Goal: Task Accomplishment & Management: Complete application form

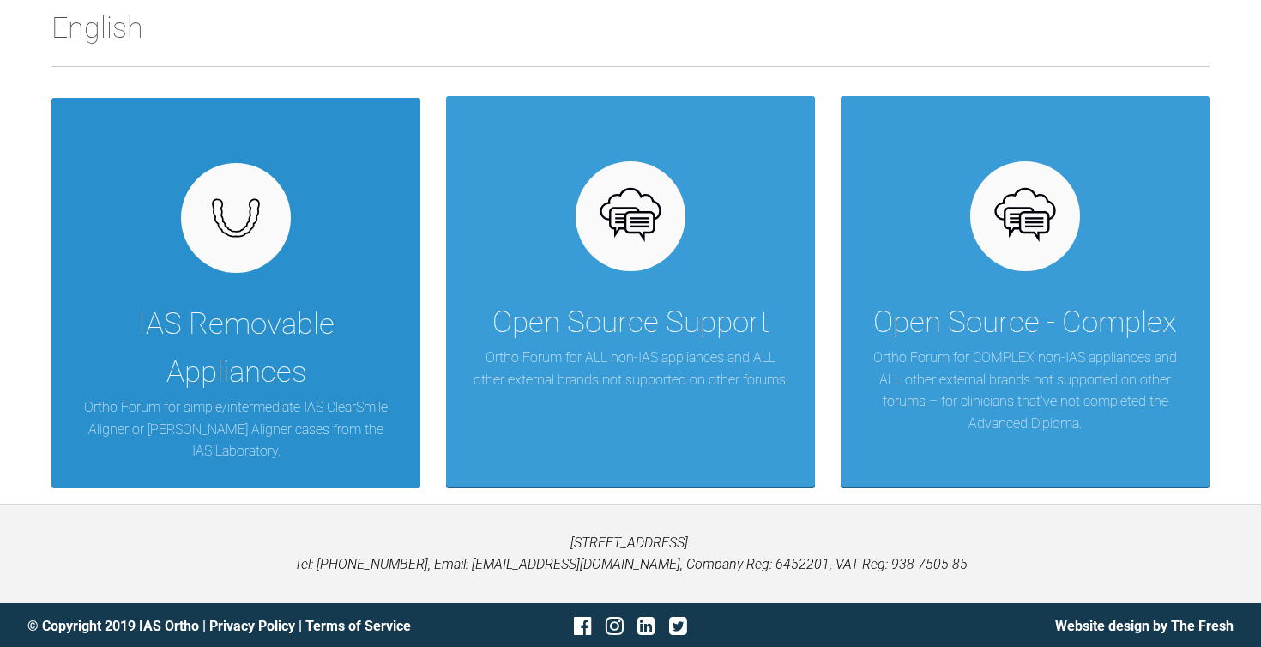
scroll to position [293, 0]
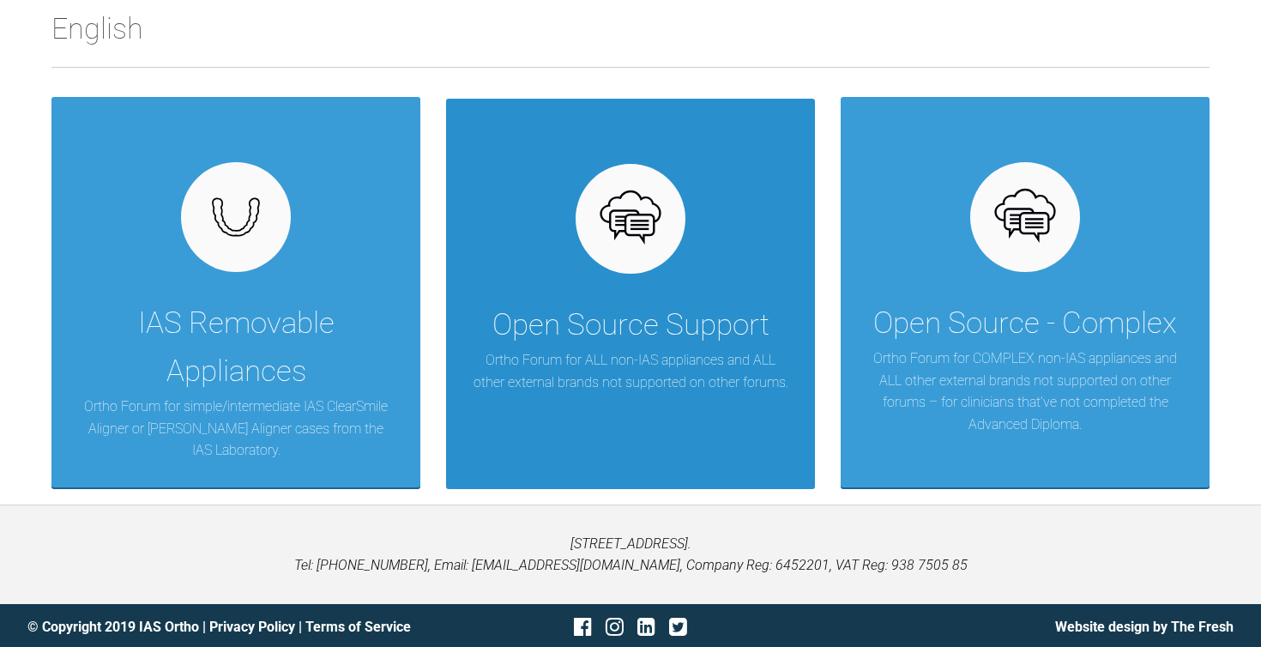
click at [643, 257] on div at bounding box center [631, 219] width 110 height 110
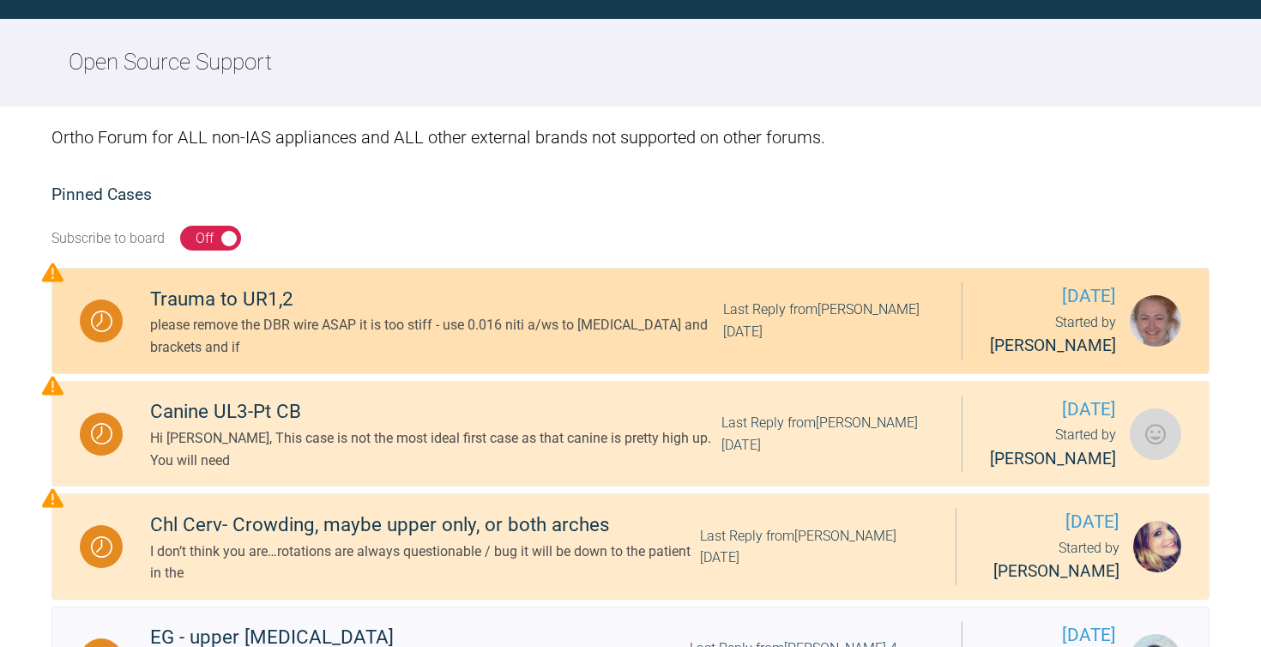
click at [214, 313] on div "Trauma to UR1,2" at bounding box center [436, 299] width 573 height 31
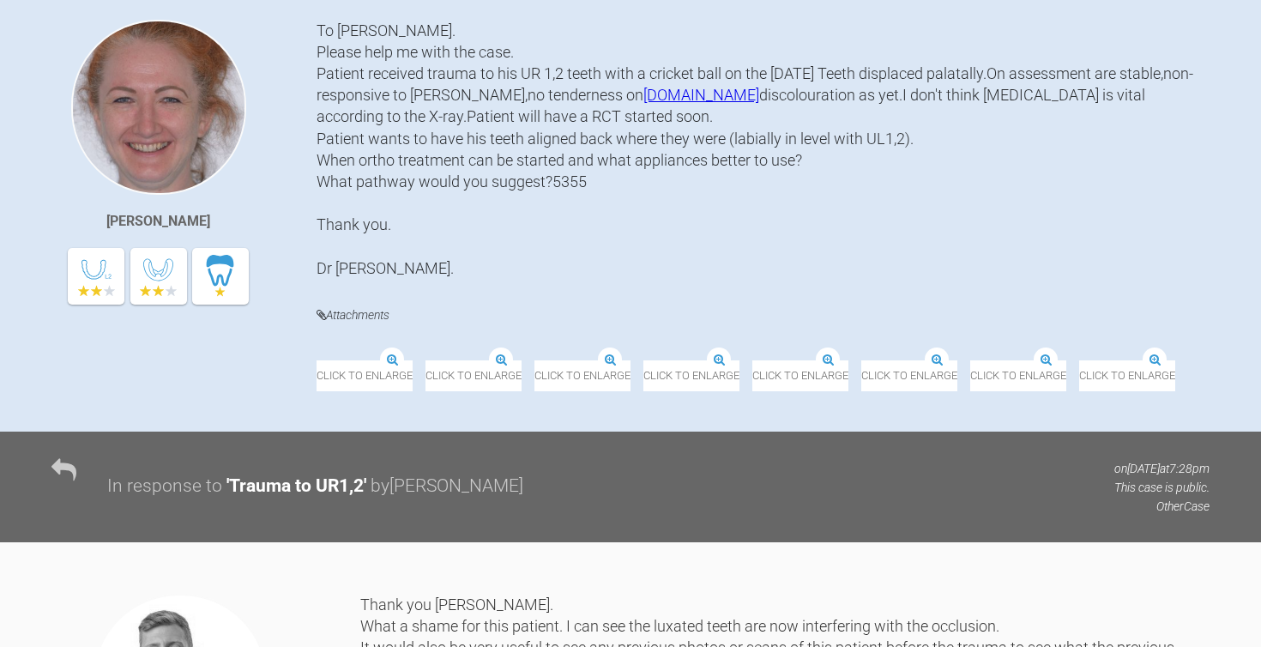
scroll to position [248, 0]
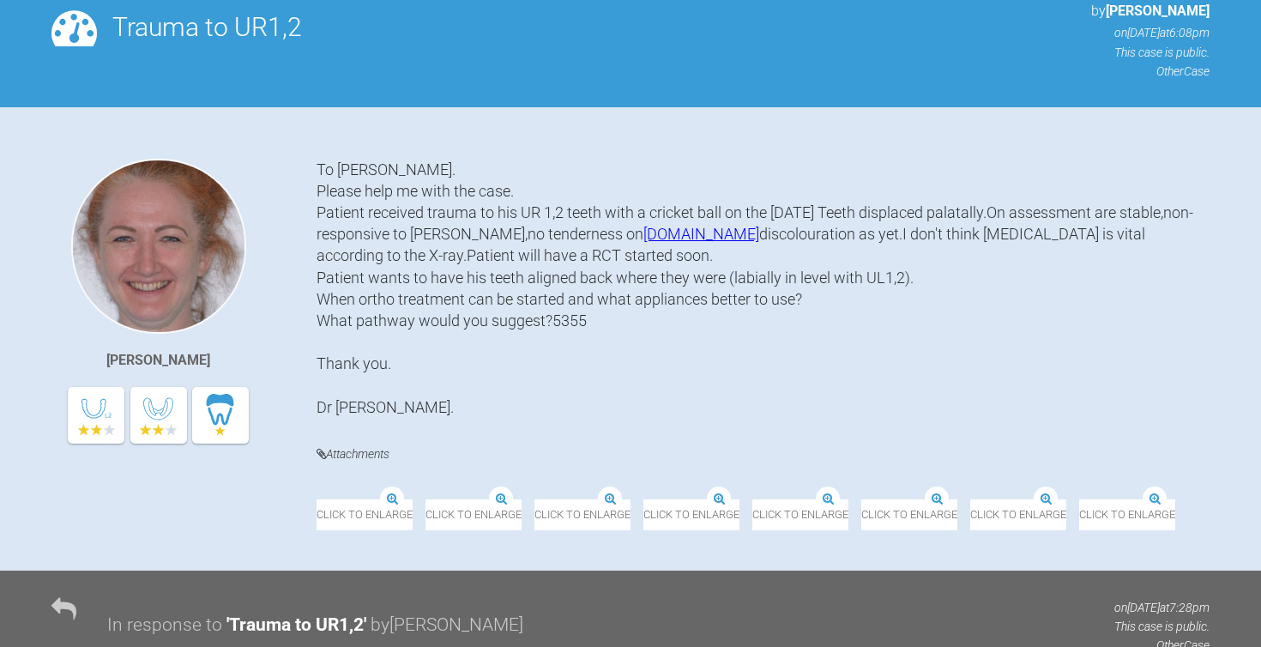
scroll to position [177, 0]
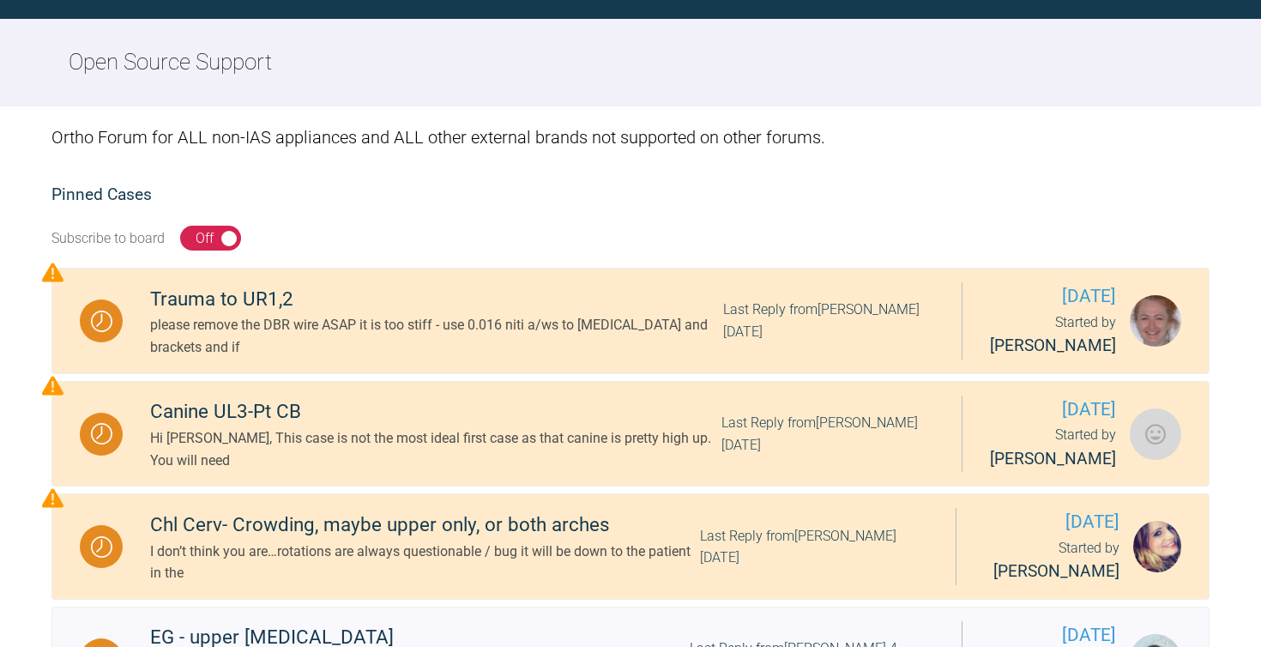
click at [205, 232] on div "Off" at bounding box center [205, 238] width 18 height 22
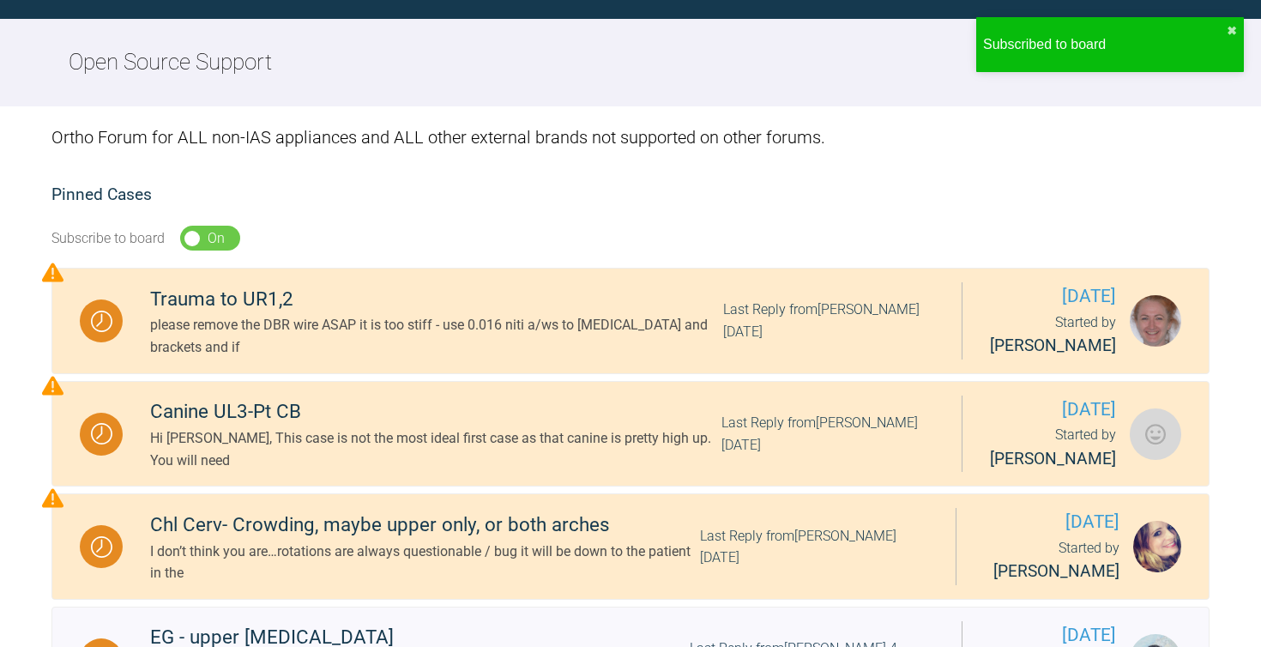
click at [203, 237] on div "On Off" at bounding box center [210, 239] width 60 height 26
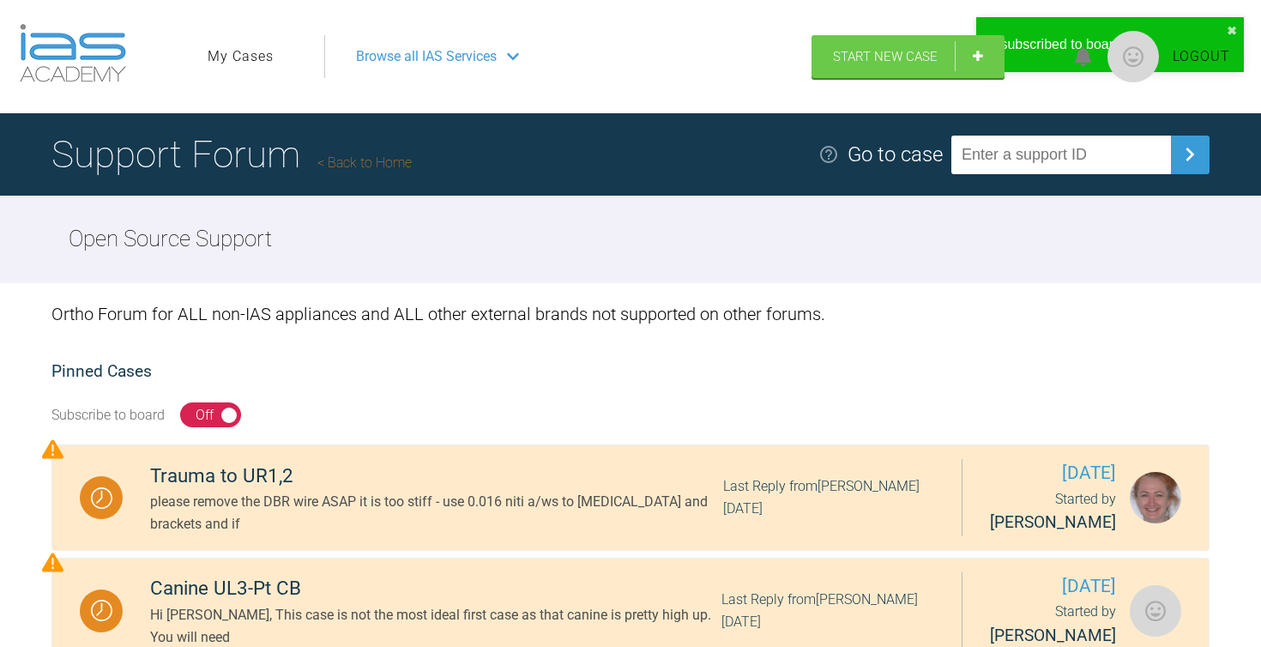
scroll to position [0, 0]
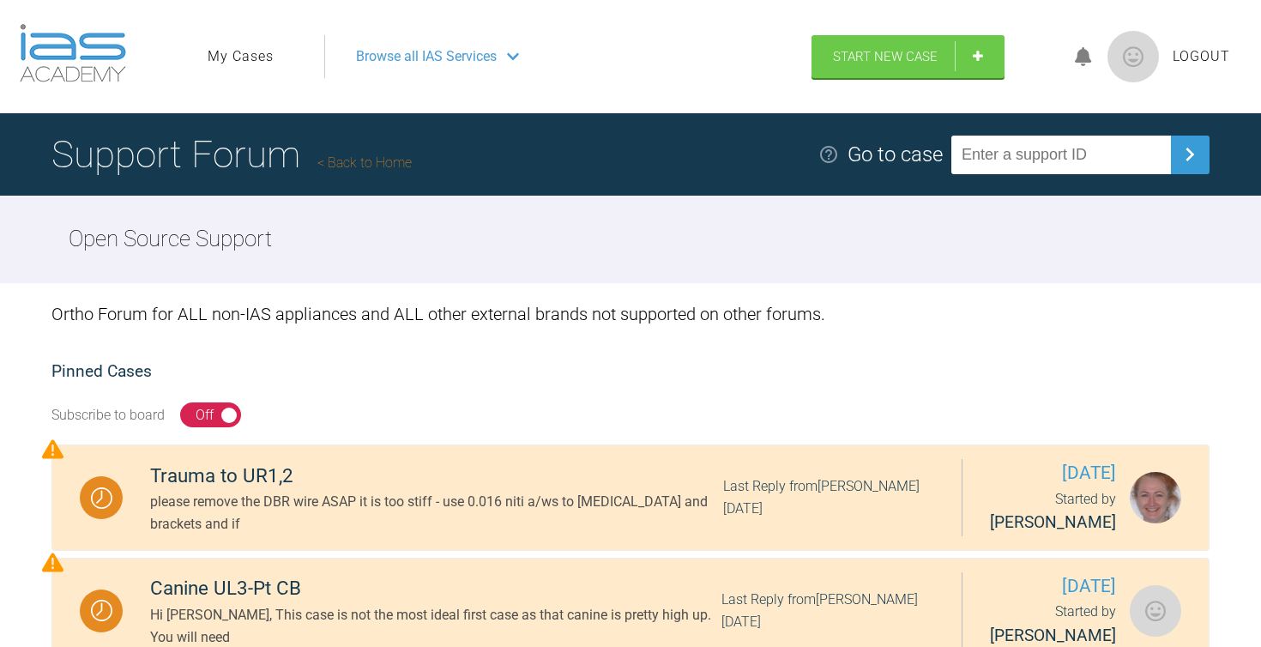
click at [1132, 54] on img at bounding box center [1133, 56] width 51 height 51
click at [353, 164] on link "Back to Home" at bounding box center [364, 162] width 94 height 16
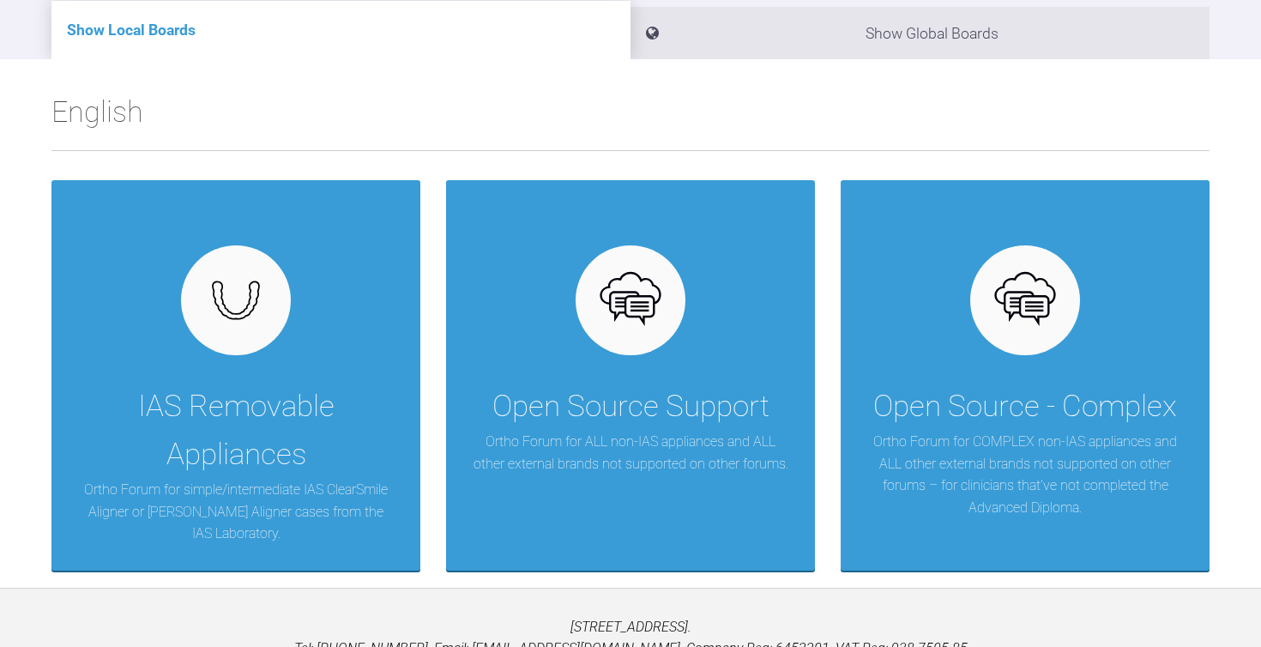
scroll to position [213, 0]
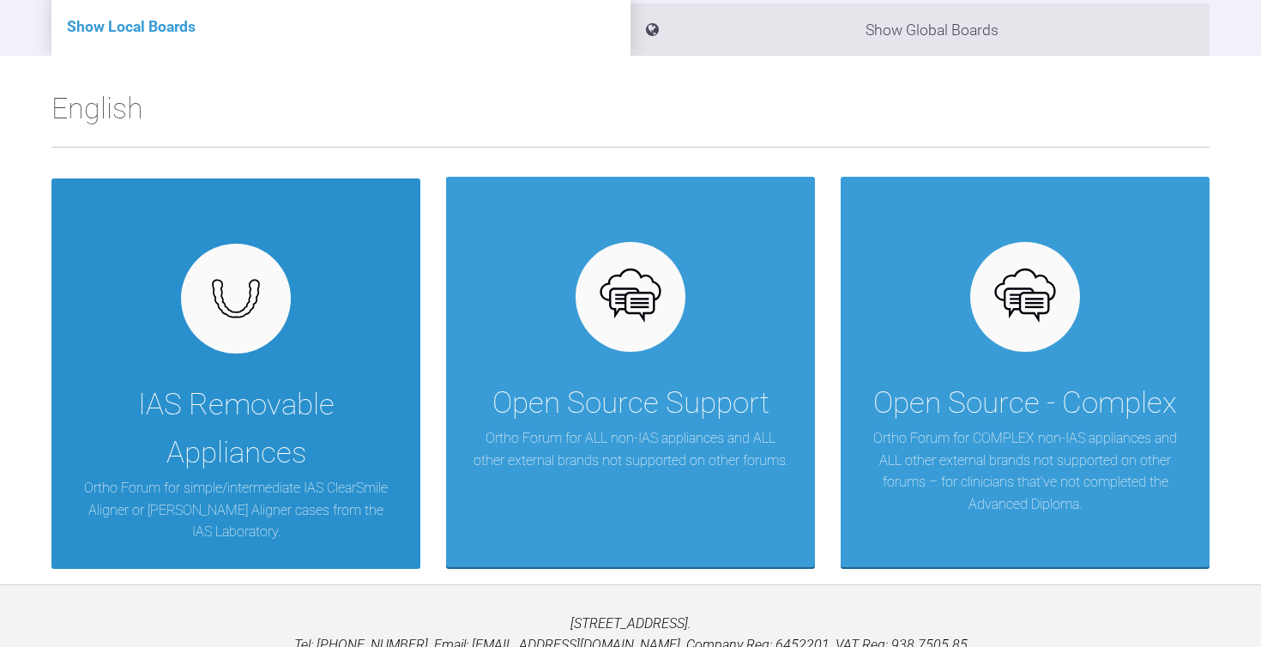
click at [265, 346] on div "IAS Removable Appliances Ortho Forum for simple/intermediate IAS ClearSmile Ali…" at bounding box center [235, 373] width 369 height 390
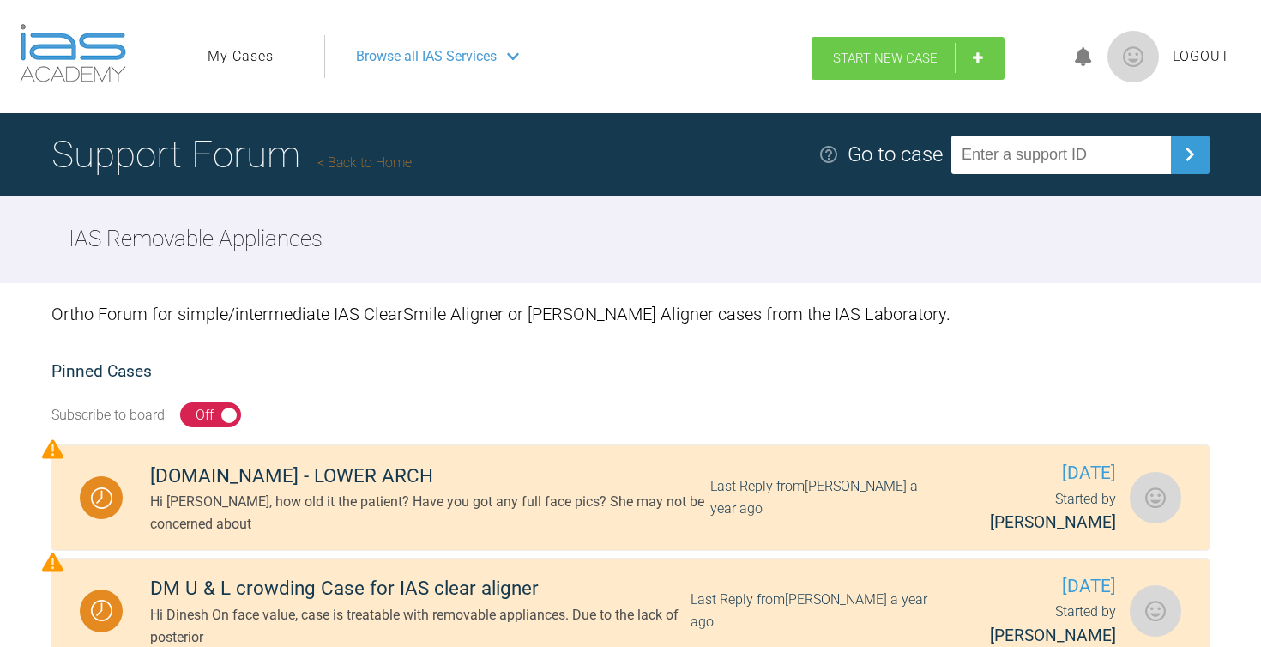
click at [979, 52] on link "Start New Case" at bounding box center [908, 58] width 193 height 43
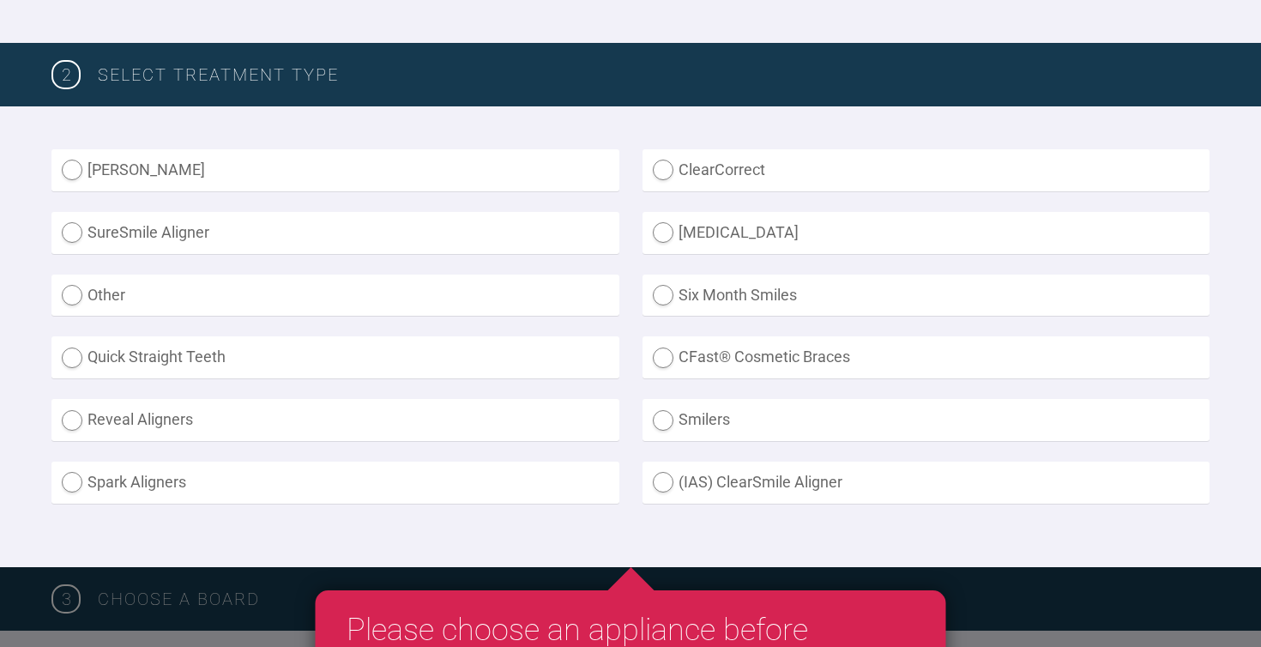
scroll to position [406, 0]
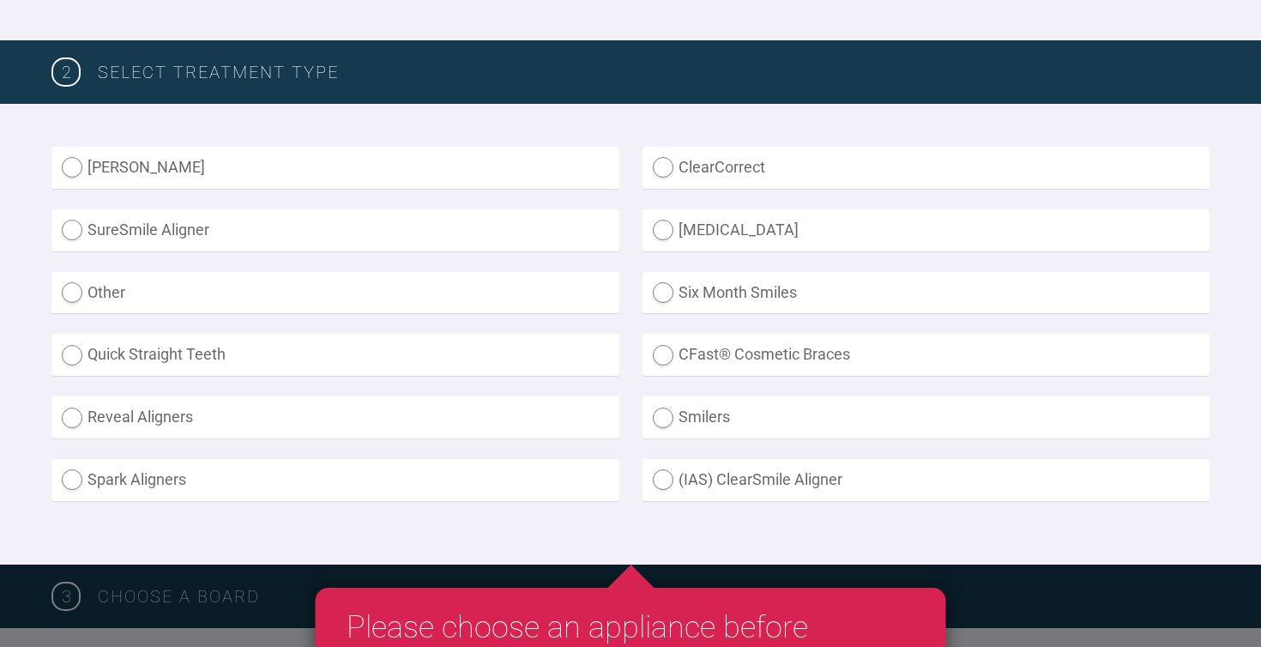
click at [666, 164] on label "ClearCorrect" at bounding box center [927, 168] width 568 height 42
radio input "true"
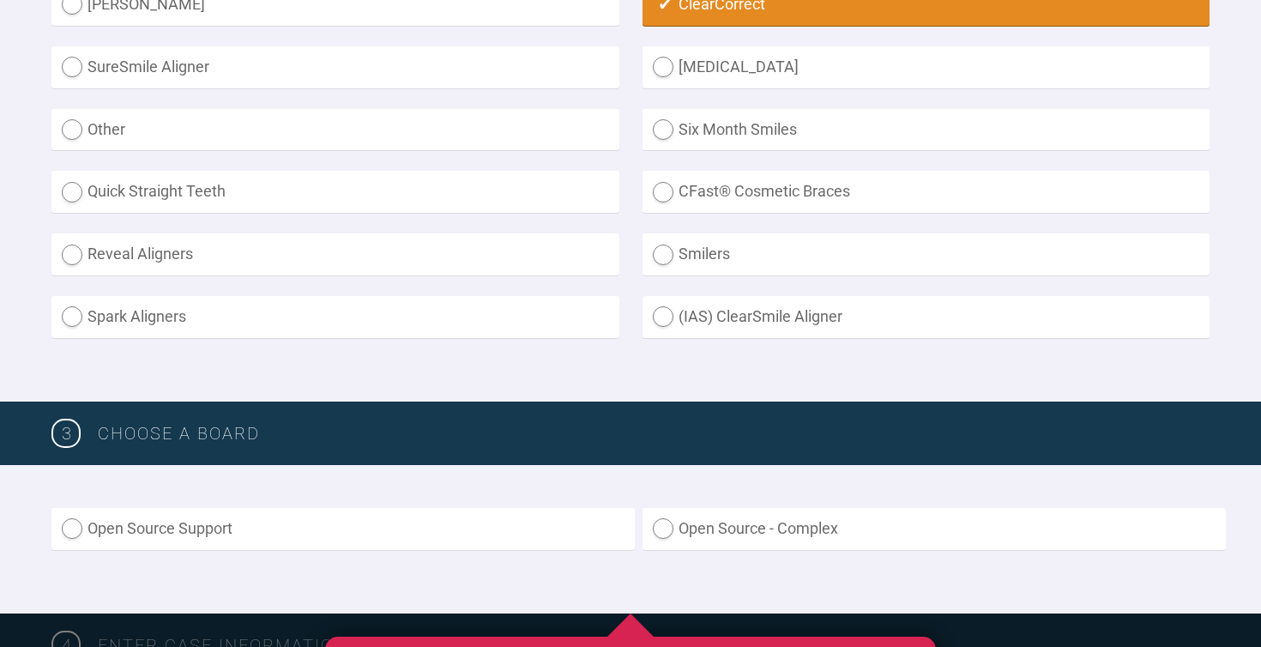
scroll to position [777, 0]
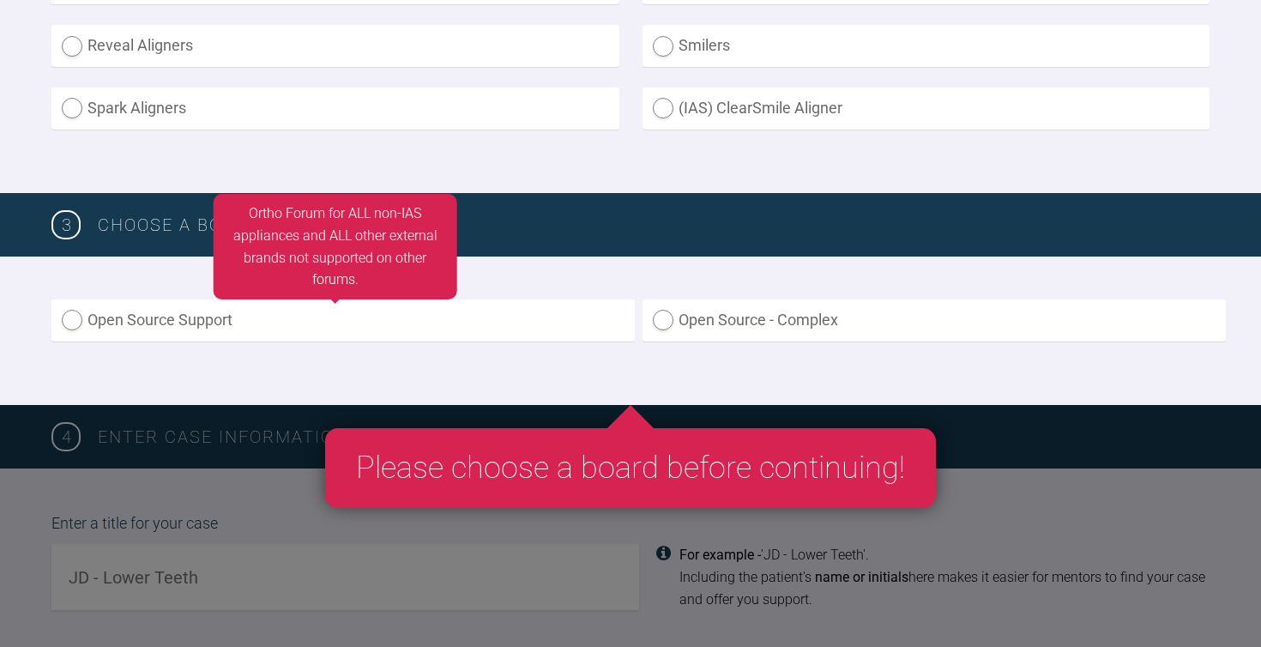
click at [121, 324] on label "Open Source Support" at bounding box center [342, 320] width 583 height 42
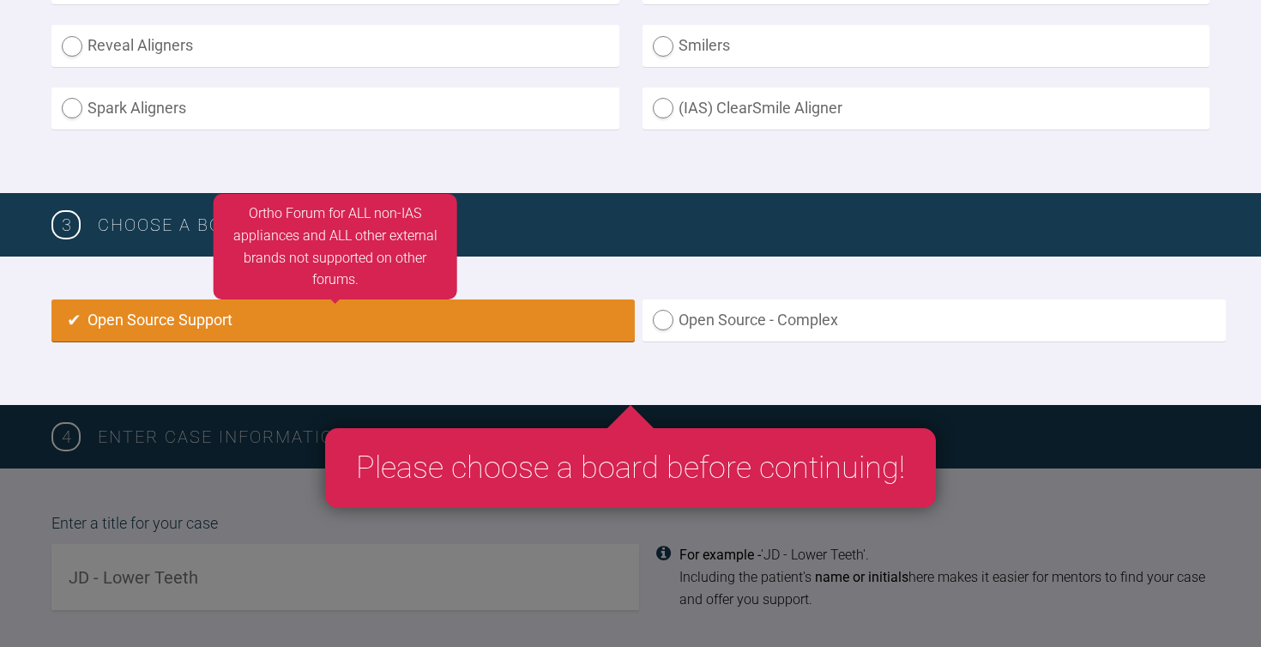
radio input "true"
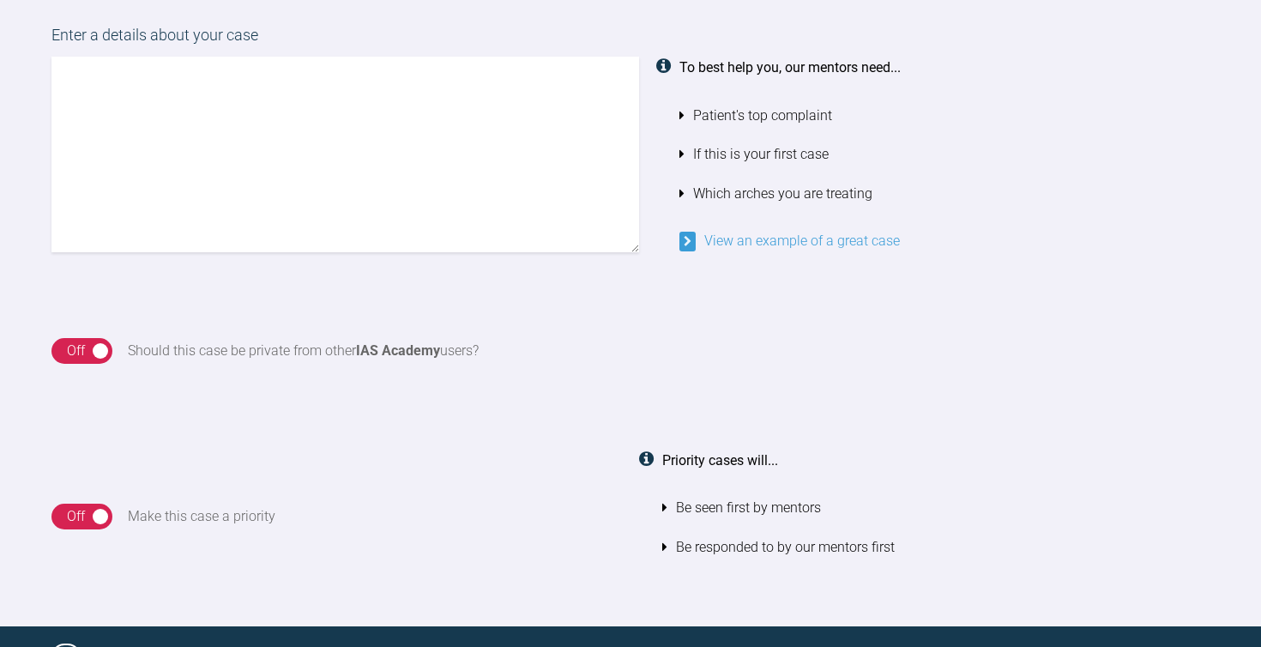
scroll to position [1454, 0]
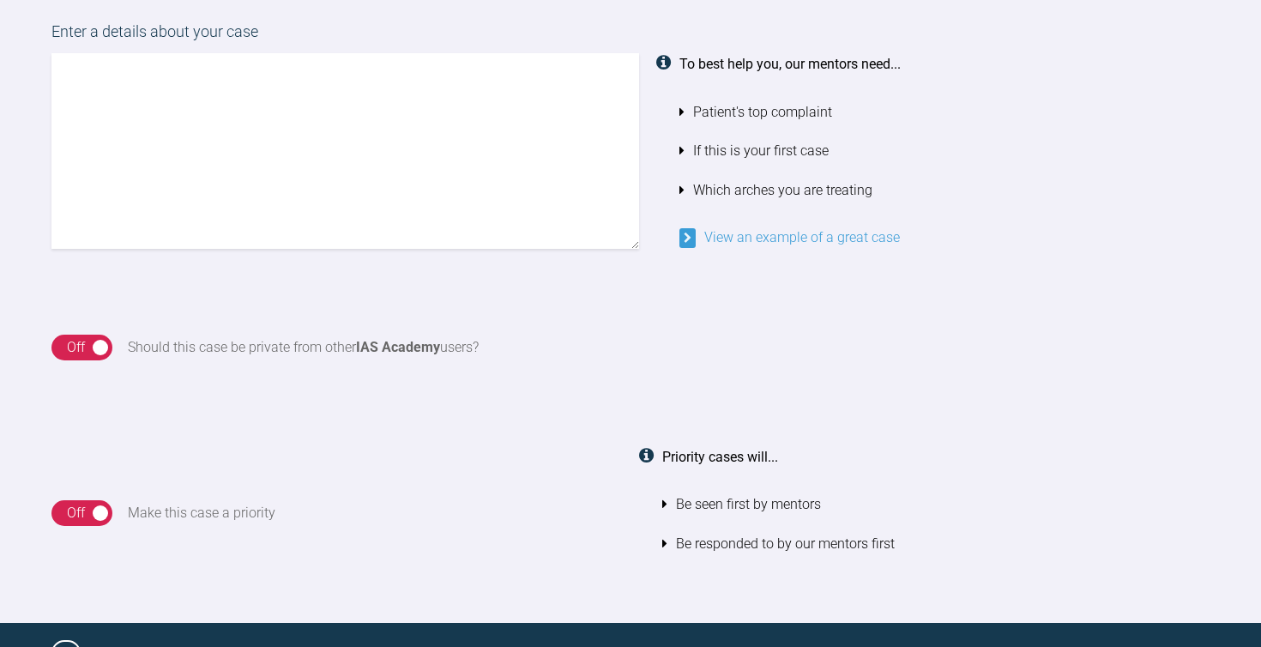
click at [94, 335] on div "On Off" at bounding box center [81, 348] width 61 height 26
click at [83, 340] on div "On" at bounding box center [87, 347] width 17 height 22
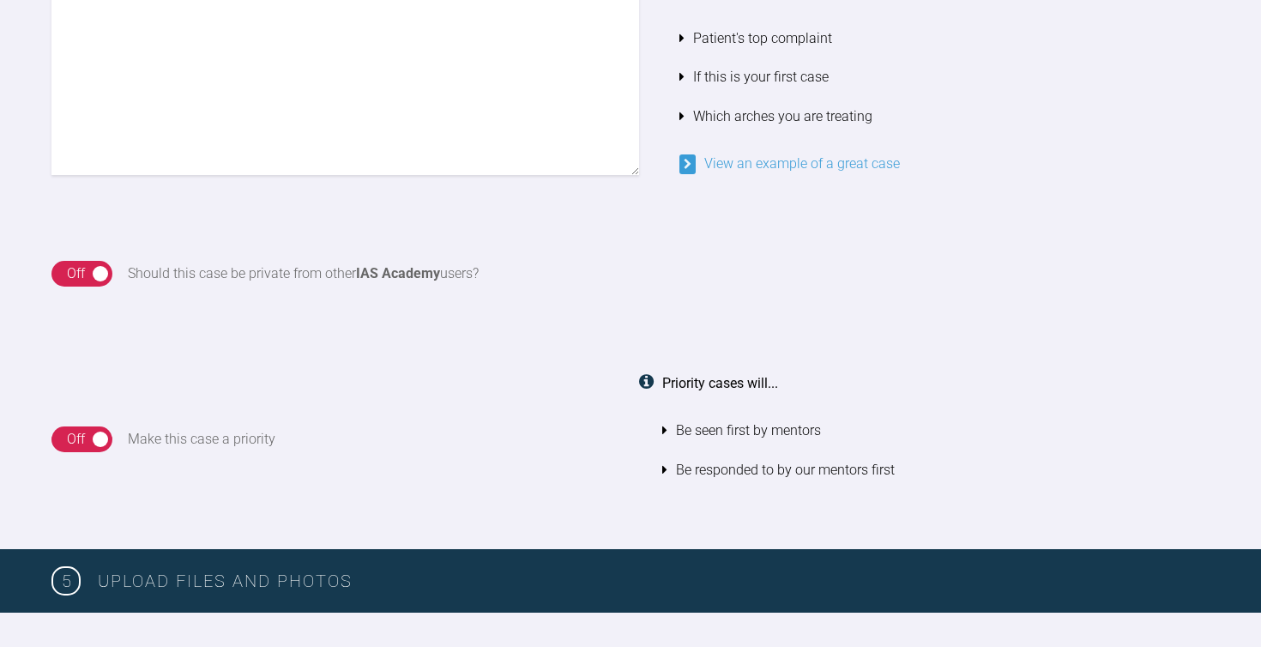
scroll to position [1532, 0]
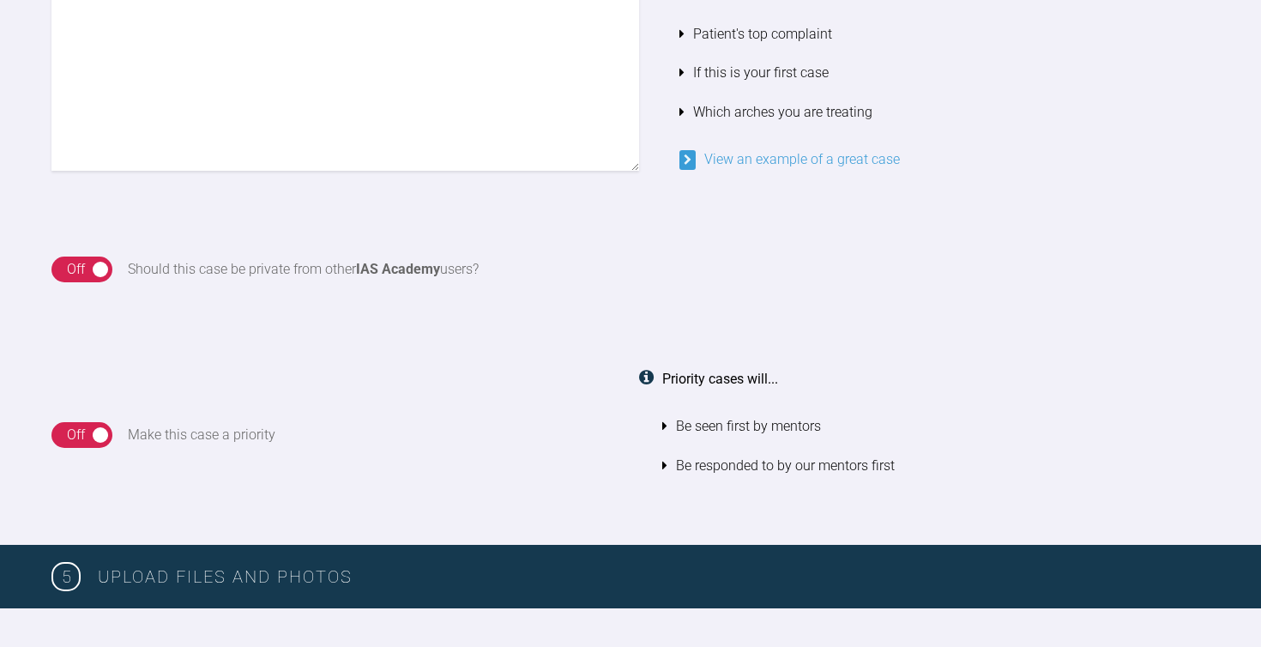
click at [94, 424] on div "On Off" at bounding box center [81, 435] width 61 height 26
click at [94, 424] on div "On" at bounding box center [87, 435] width 17 height 22
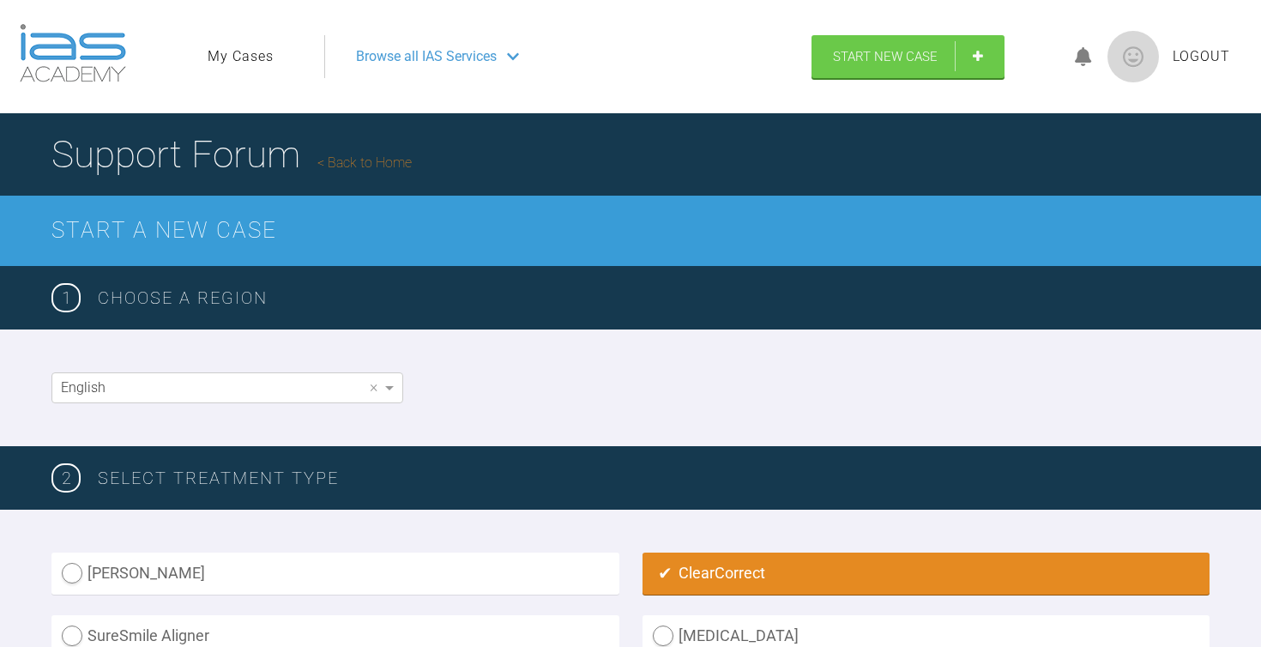
scroll to position [0, 0]
click at [408, 53] on span "Browse all IAS Services" at bounding box center [426, 56] width 141 height 22
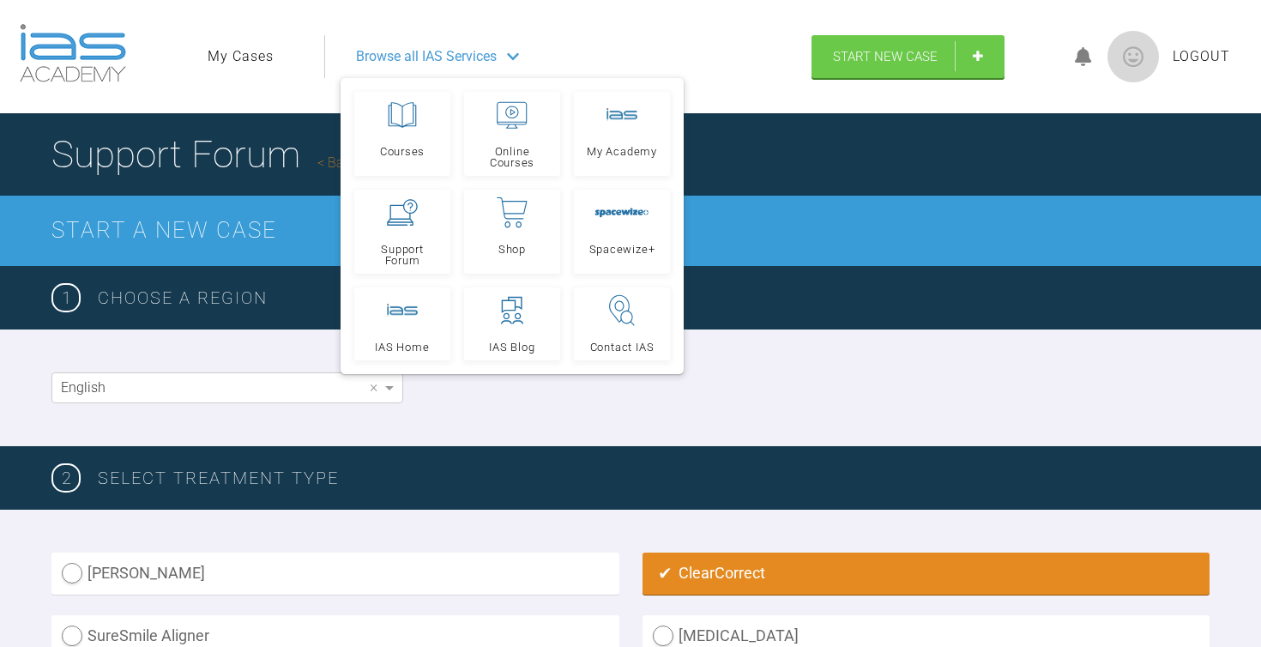
click at [408, 53] on span "Browse all IAS Services" at bounding box center [426, 56] width 141 height 22
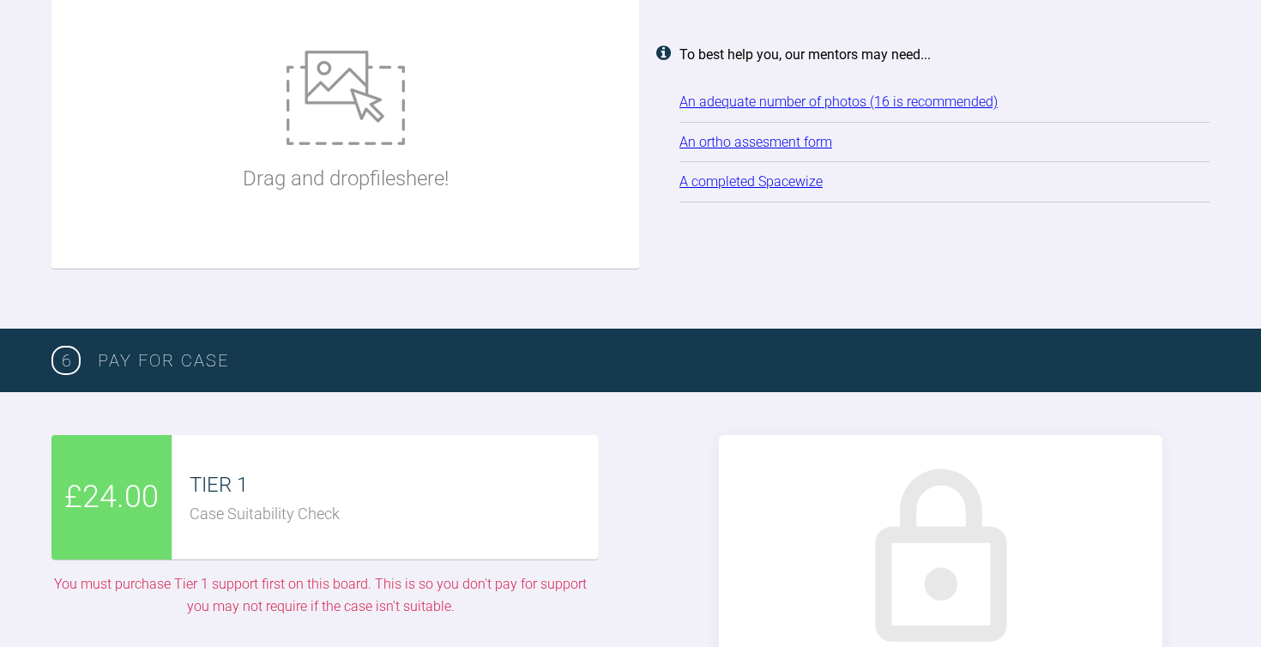
scroll to position [2203, 0]
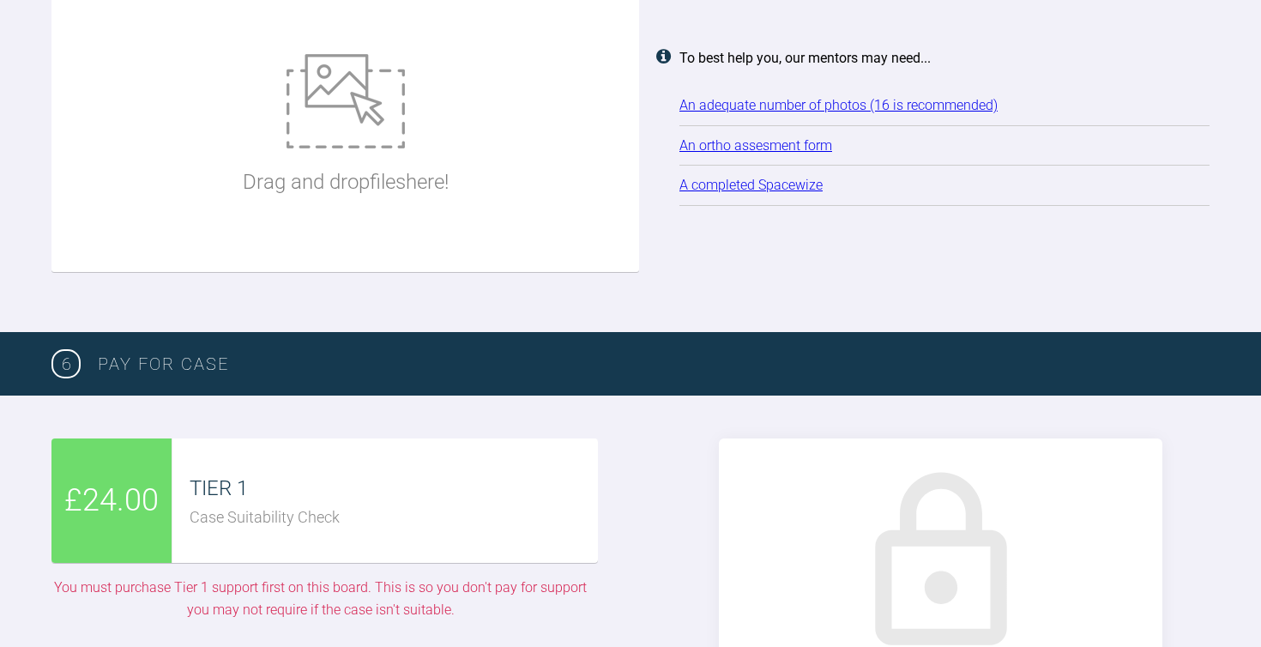
click at [225, 524] on div "TIER 1 Case Suitability Check" at bounding box center [385, 500] width 426 height 124
click at [132, 484] on span "£24.00" at bounding box center [111, 501] width 94 height 50
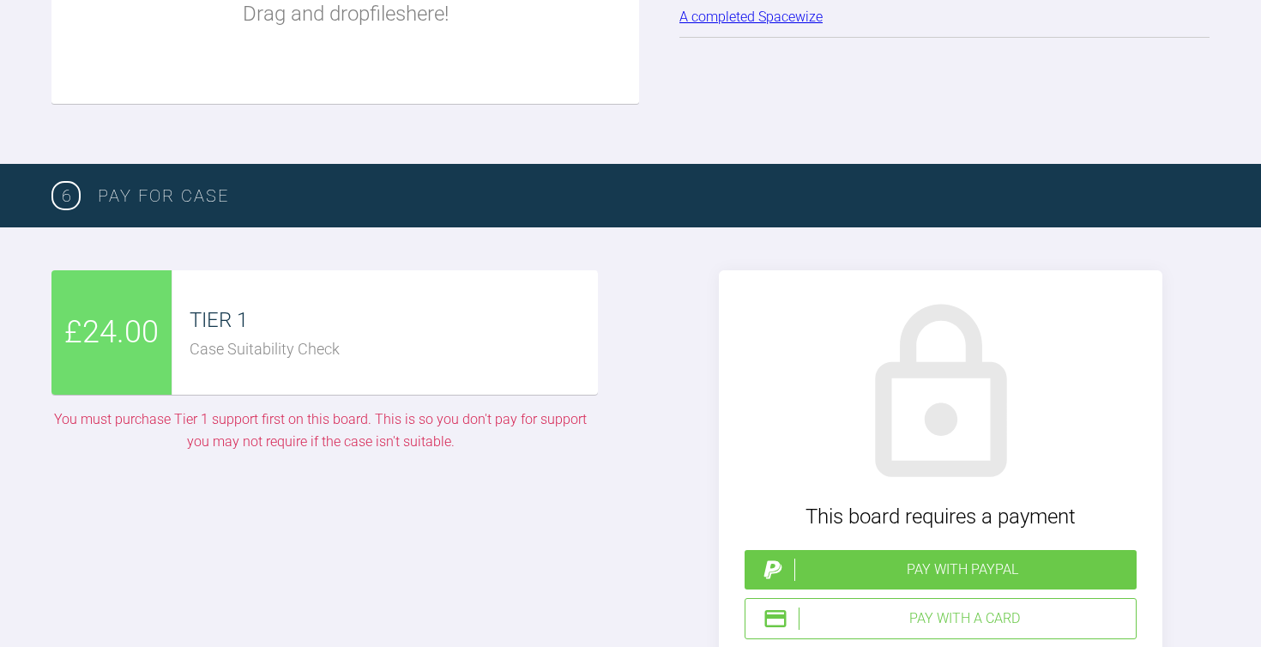
scroll to position [2371, 0]
click at [100, 323] on span "£24.00" at bounding box center [111, 333] width 94 height 50
drag, startPoint x: 91, startPoint y: 408, endPoint x: 195, endPoint y: 410, distance: 103.9
click at [195, 410] on div "You must purchase Tier 1 support first on this board. This is so you don't pay …" at bounding box center [320, 430] width 538 height 44
click at [193, 410] on div "You must purchase Tier 1 support first on this board. This is so you don't pay …" at bounding box center [320, 430] width 538 height 44
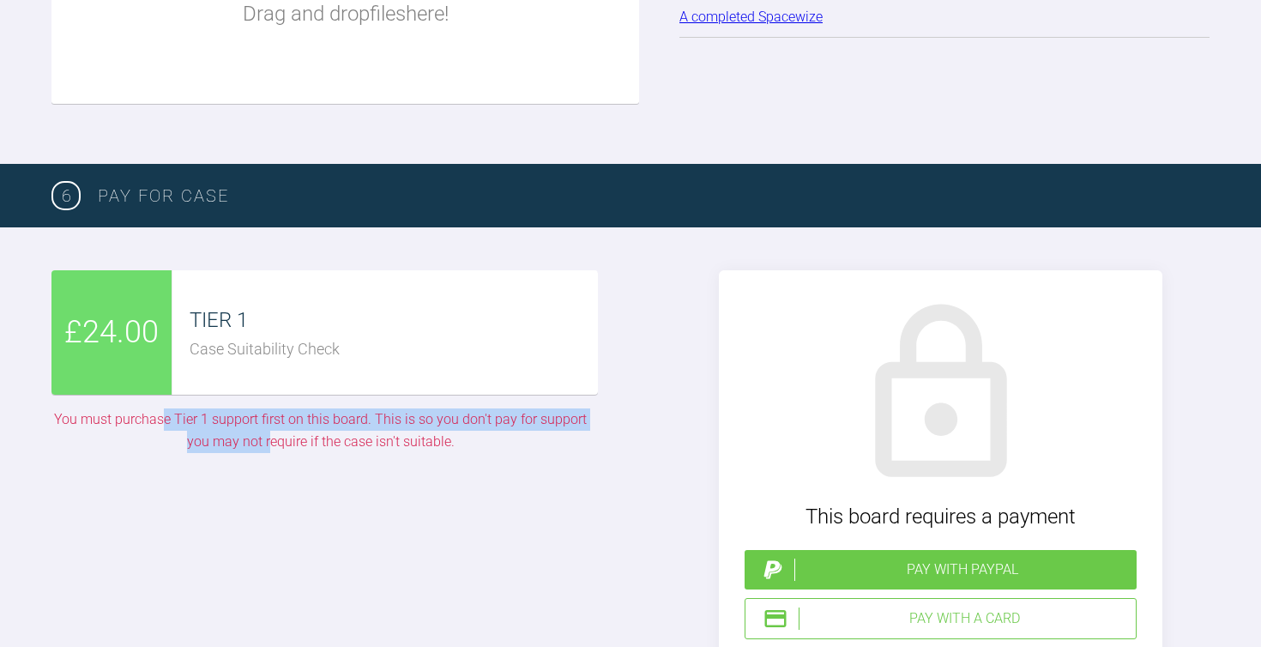
drag, startPoint x: 163, startPoint y: 408, endPoint x: 272, endPoint y: 431, distance: 111.4
click at [272, 431] on div "You must purchase Tier 1 support first on this board. This is so you don't pay …" at bounding box center [320, 430] width 538 height 44
click at [266, 429] on div "You must purchase Tier 1 support first on this board. This is so you don't pay …" at bounding box center [320, 430] width 538 height 44
drag, startPoint x: 263, startPoint y: 399, endPoint x: 386, endPoint y: 441, distance: 129.7
click at [389, 441] on div "£24.00 TIER 1 Case Suitability Check You must purchase Tier 1 support first on …" at bounding box center [320, 467] width 538 height 395
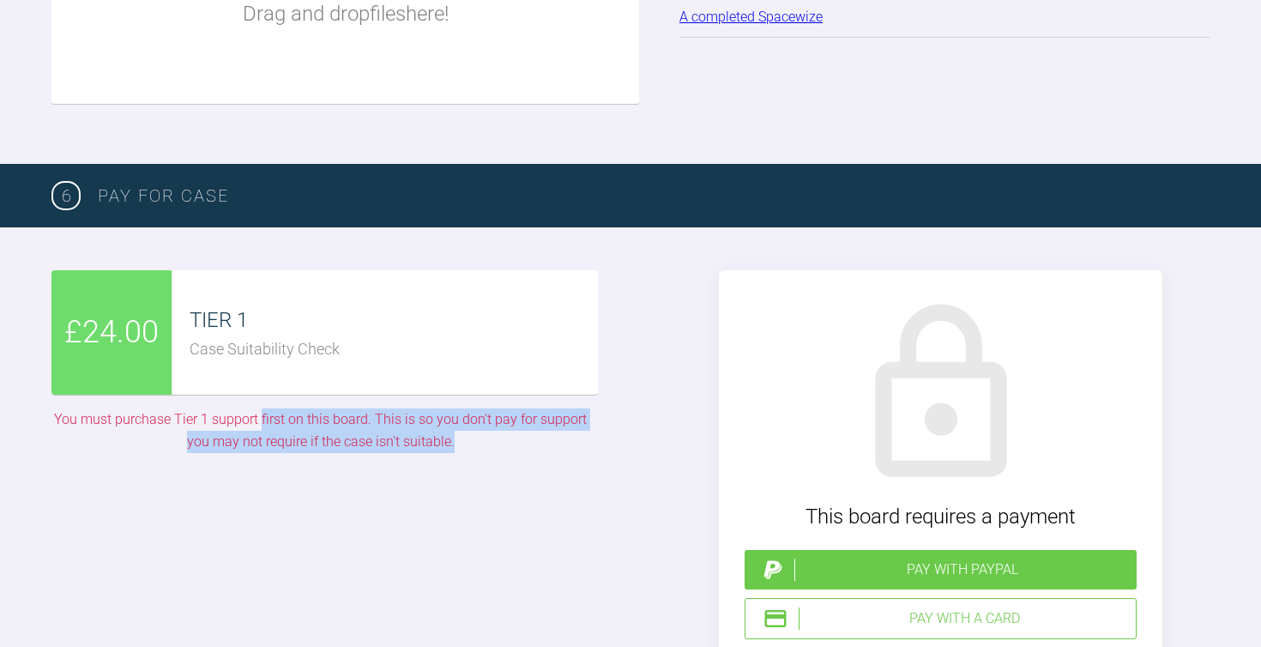
click at [386, 441] on div "£24.00 TIER 1 Case Suitability Check You must purchase Tier 1 support first on …" at bounding box center [320, 467] width 538 height 395
drag, startPoint x: 372, startPoint y: 402, endPoint x: 450, endPoint y: 421, distance: 80.5
click at [450, 421] on div "You must purchase Tier 1 support first on this board. This is so you don't pay …" at bounding box center [320, 430] width 538 height 44
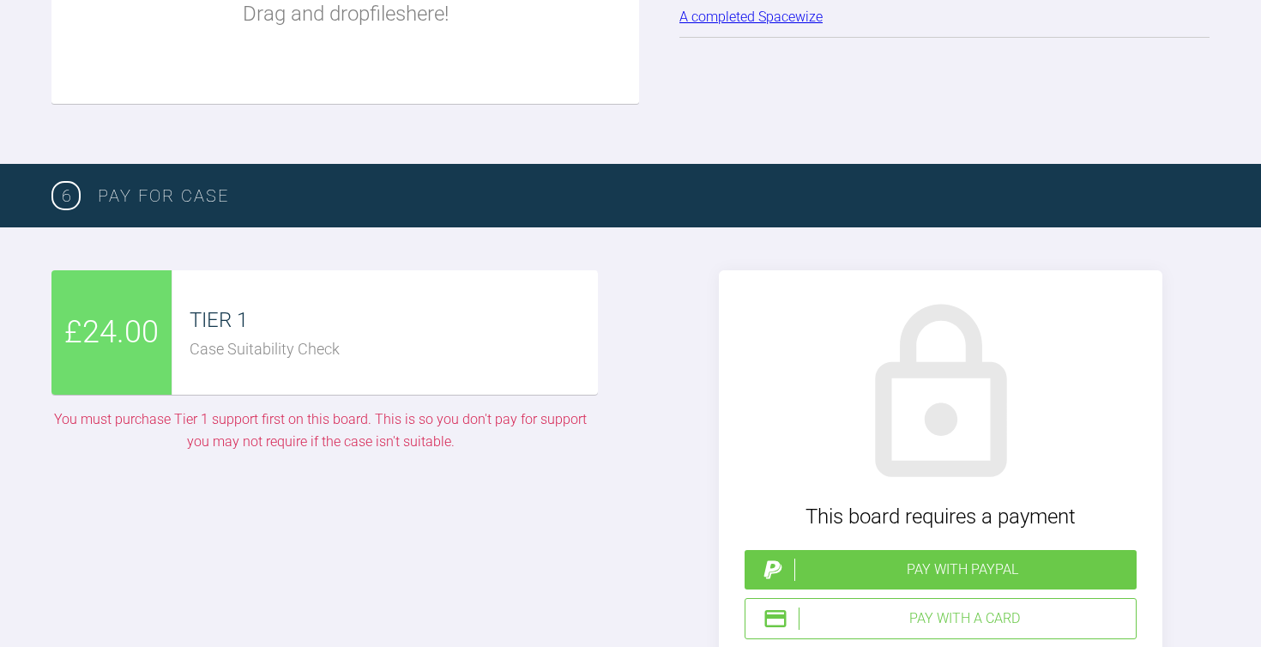
drag, startPoint x: 46, startPoint y: 389, endPoint x: 227, endPoint y: 372, distance: 181.9
click at [233, 379] on div "£24.00 TIER 1 Case Suitability Check You must purchase Tier 1 support first on …" at bounding box center [630, 467] width 1261 height 481
click at [216, 337] on div "Case Suitability Check" at bounding box center [394, 349] width 408 height 25
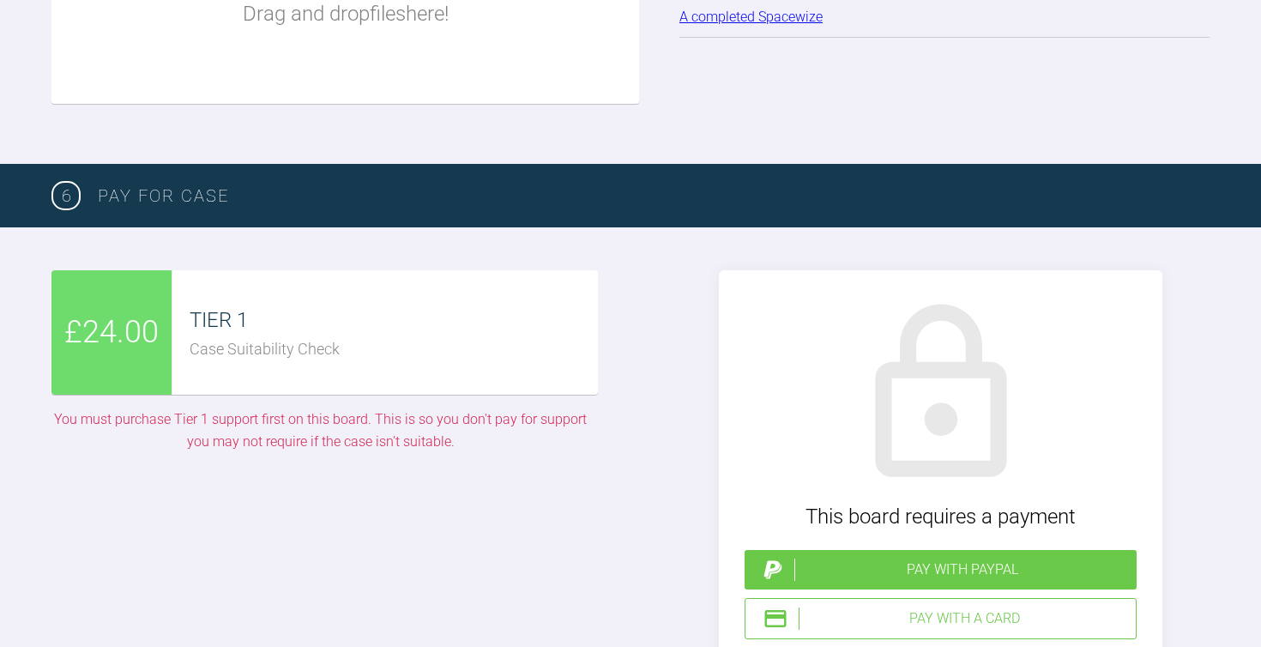
click at [211, 306] on div "TIER 1" at bounding box center [394, 320] width 408 height 33
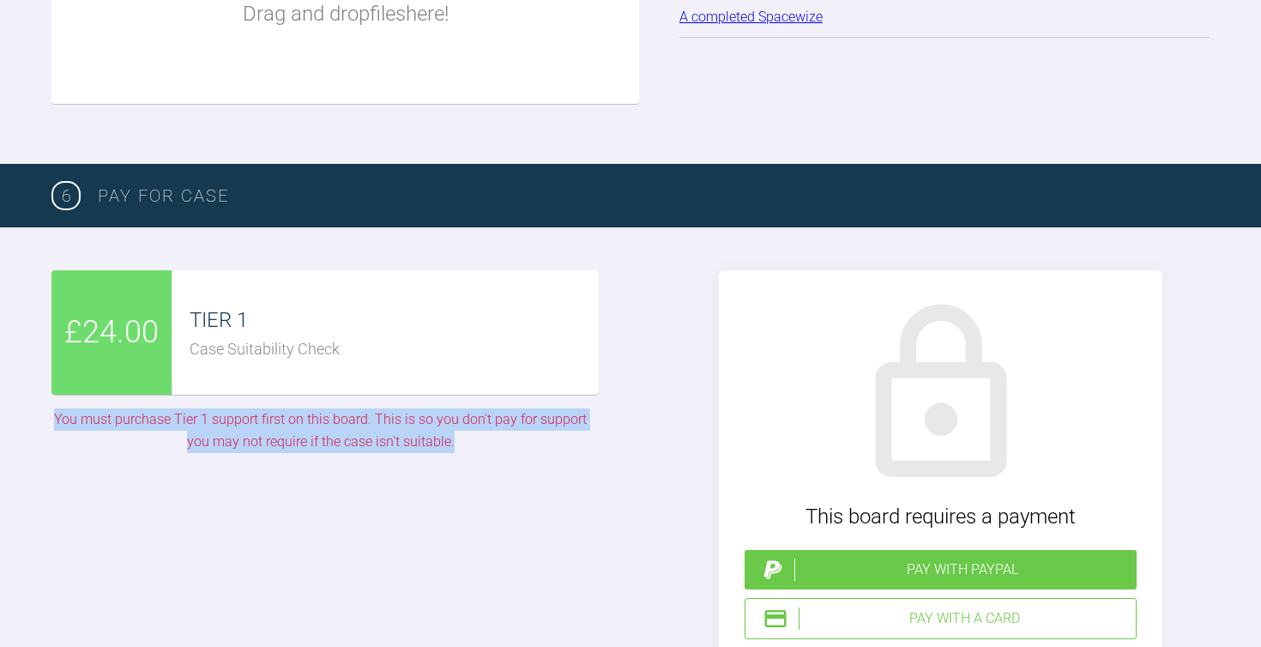
drag, startPoint x: 59, startPoint y: 408, endPoint x: 466, endPoint y: 466, distance: 410.8
click at [470, 470] on div "£24.00 TIER 1 Case Suitability Check You must purchase Tier 1 support first on …" at bounding box center [320, 467] width 538 height 395
copy div "You must purchase Tier 1 support first on this board. This is so you don't pay …"
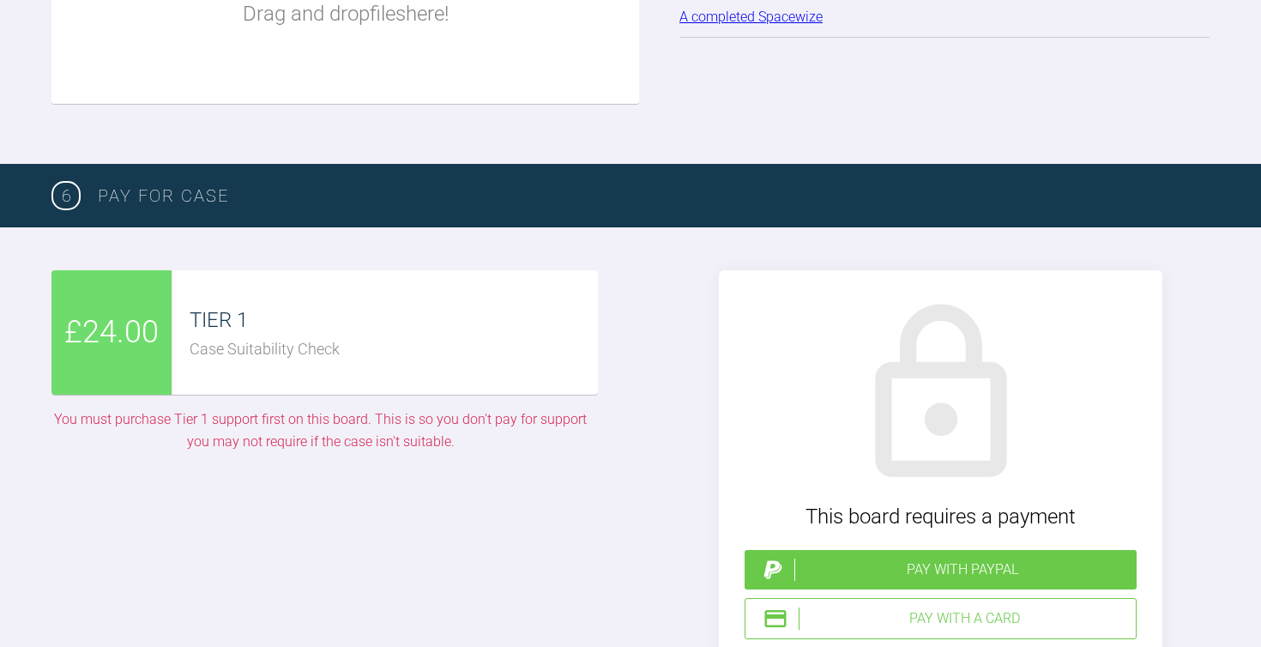
click at [568, 248] on div "£24.00 TIER 1 Case Suitability Check You must purchase Tier 1 support first on …" at bounding box center [630, 467] width 1261 height 481
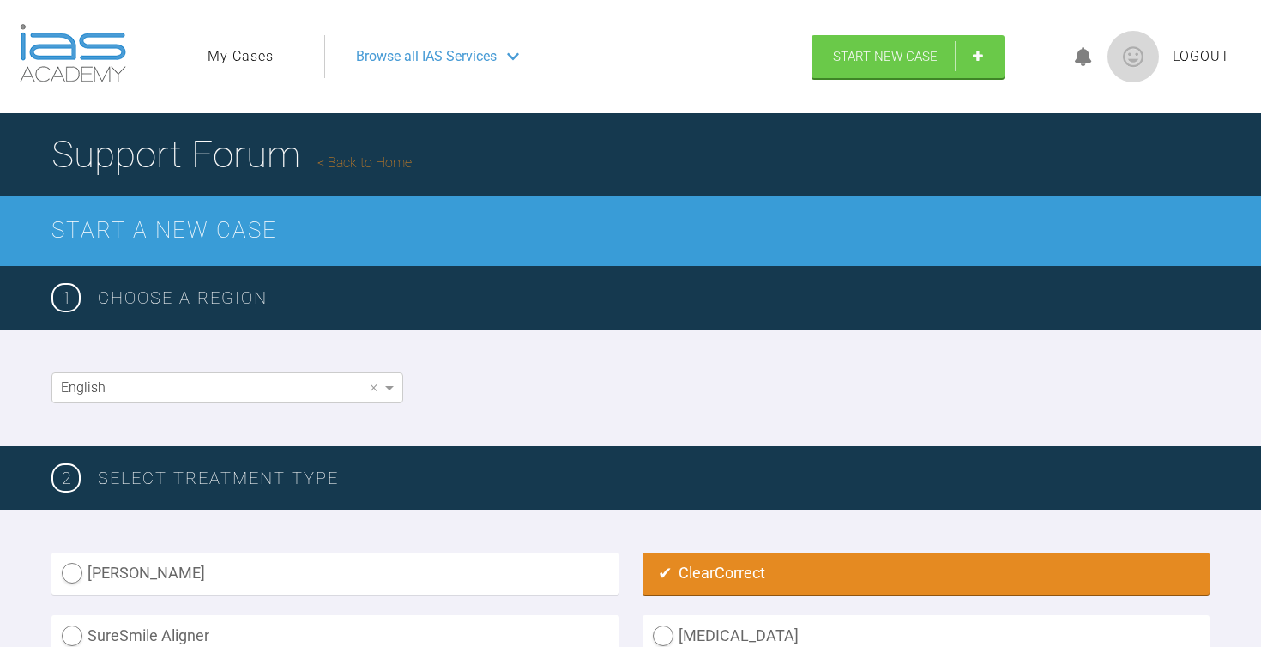
scroll to position [0, 0]
click at [934, 63] on span "Start New Case" at bounding box center [885, 58] width 105 height 15
click at [983, 58] on link "Start New Case" at bounding box center [908, 58] width 193 height 43
click at [1188, 57] on span "Logout" at bounding box center [1201, 56] width 57 height 22
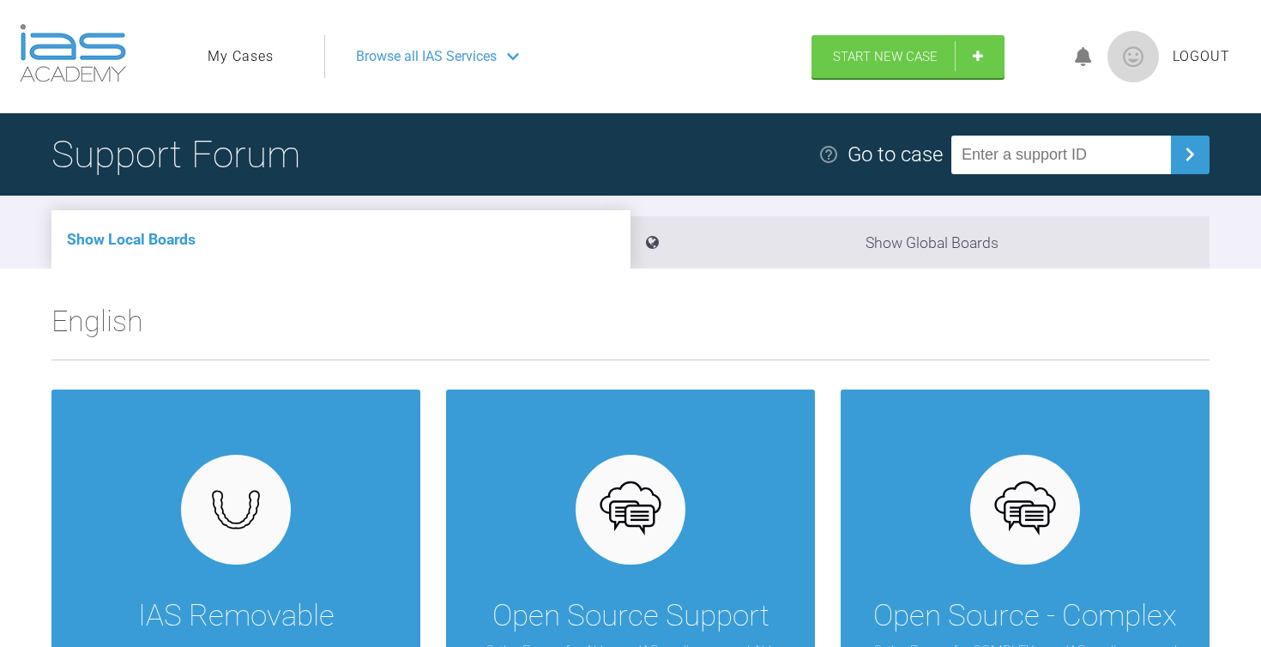
scroll to position [293, 0]
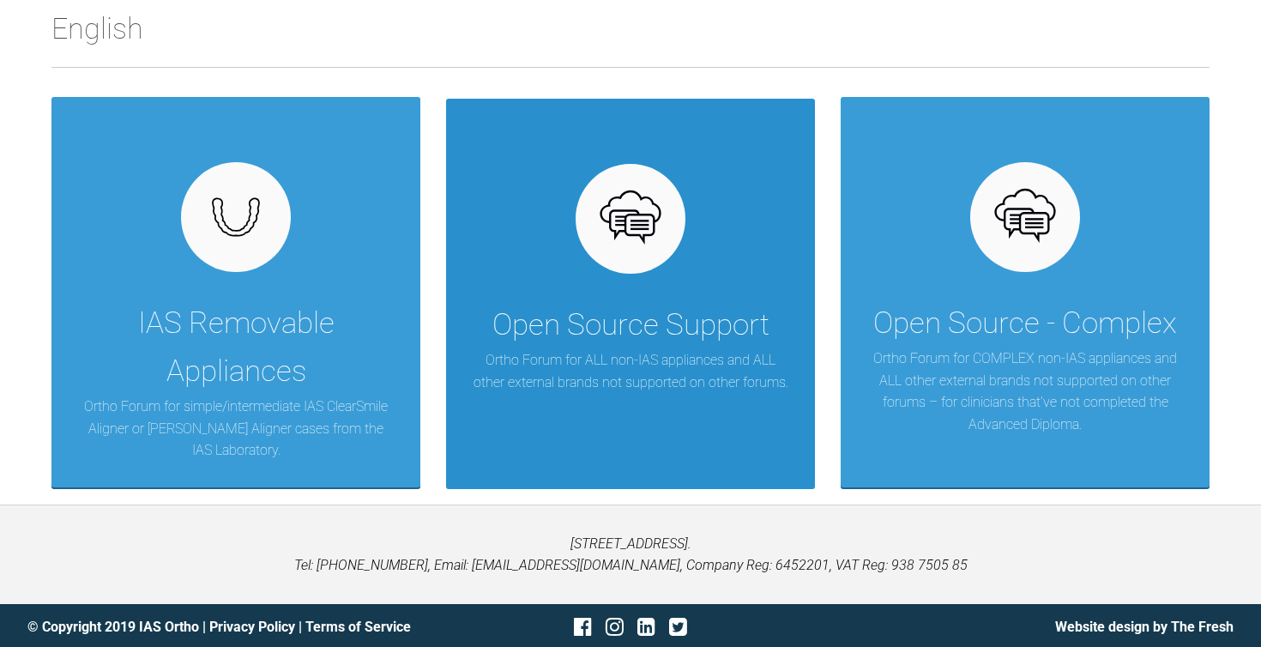
click at [638, 394] on div "Open Source Support Ortho Forum for ALL non-IAS appliances and ALL other extern…" at bounding box center [630, 294] width 369 height 390
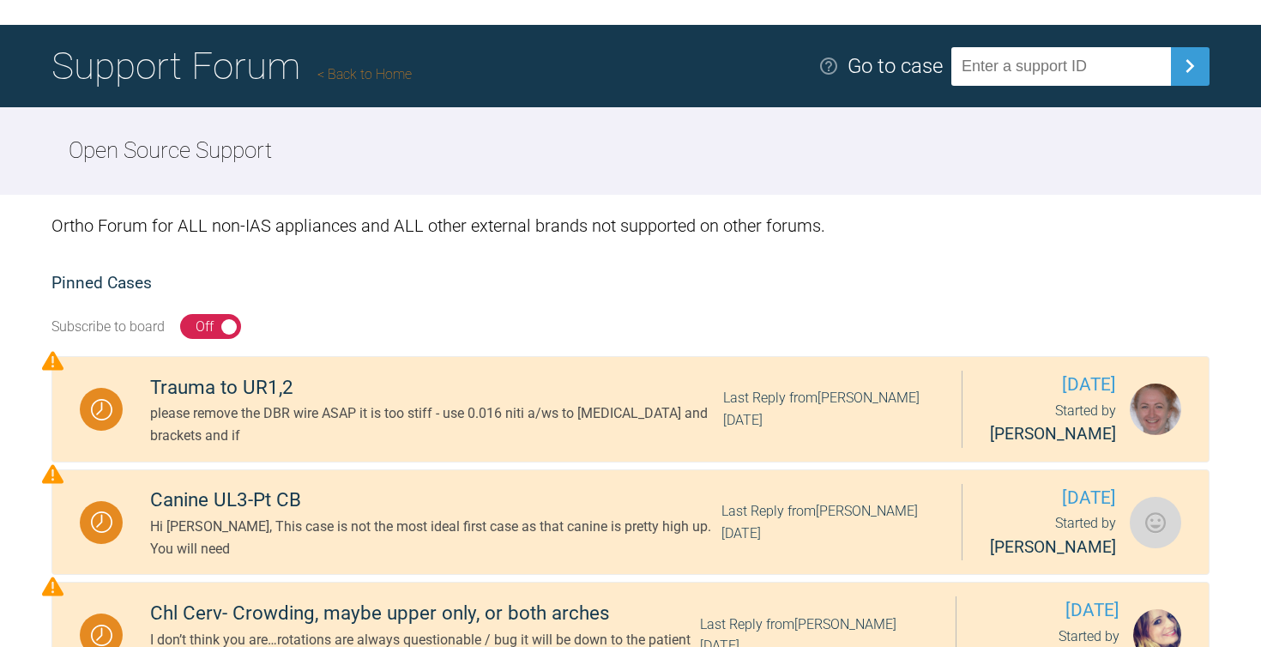
scroll to position [91, 0]
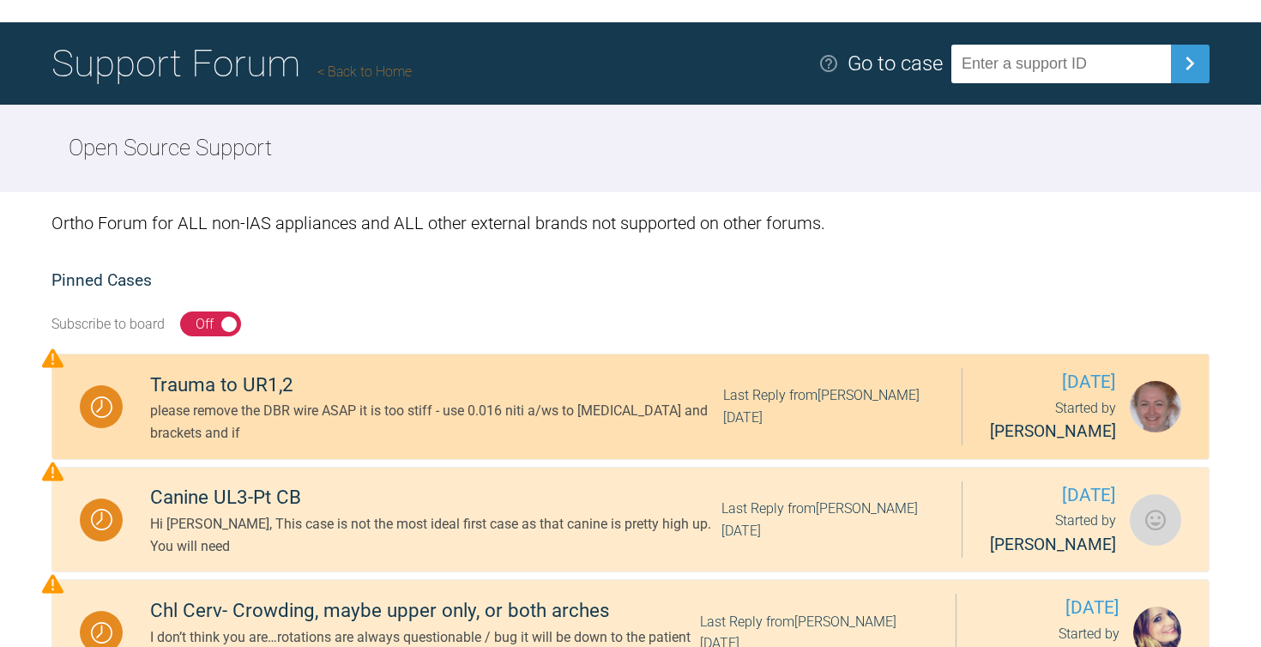
click at [217, 395] on div "Trauma to UR1,2" at bounding box center [436, 385] width 573 height 31
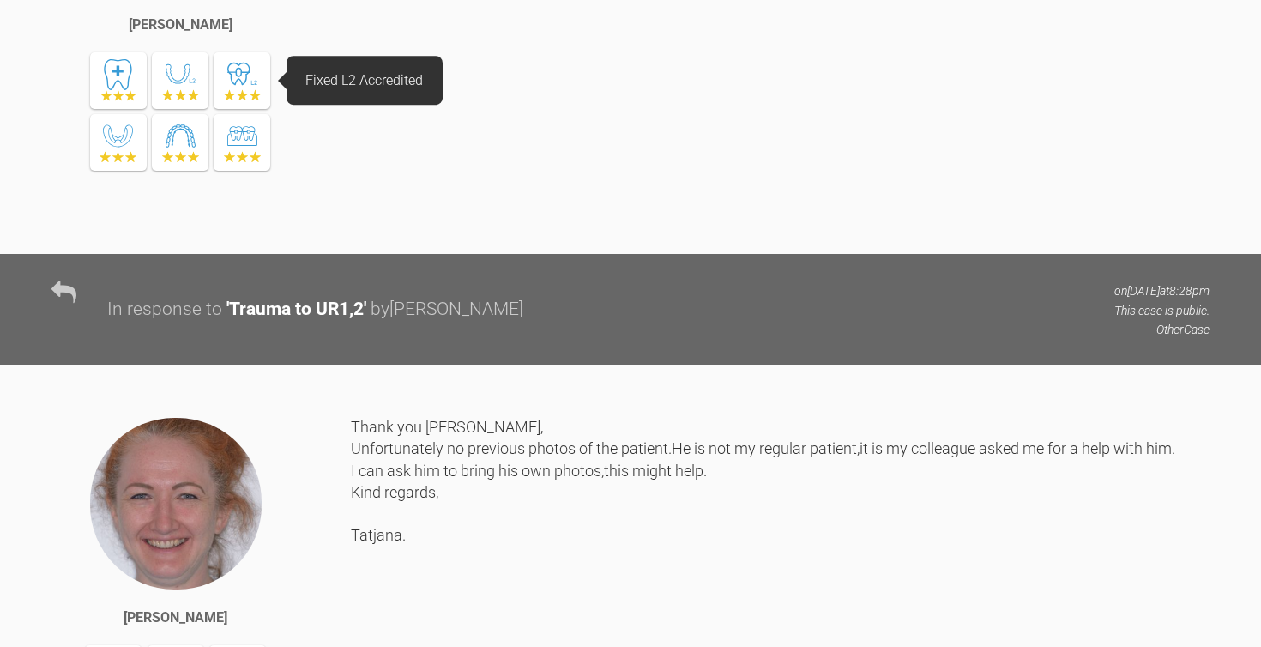
scroll to position [818, 0]
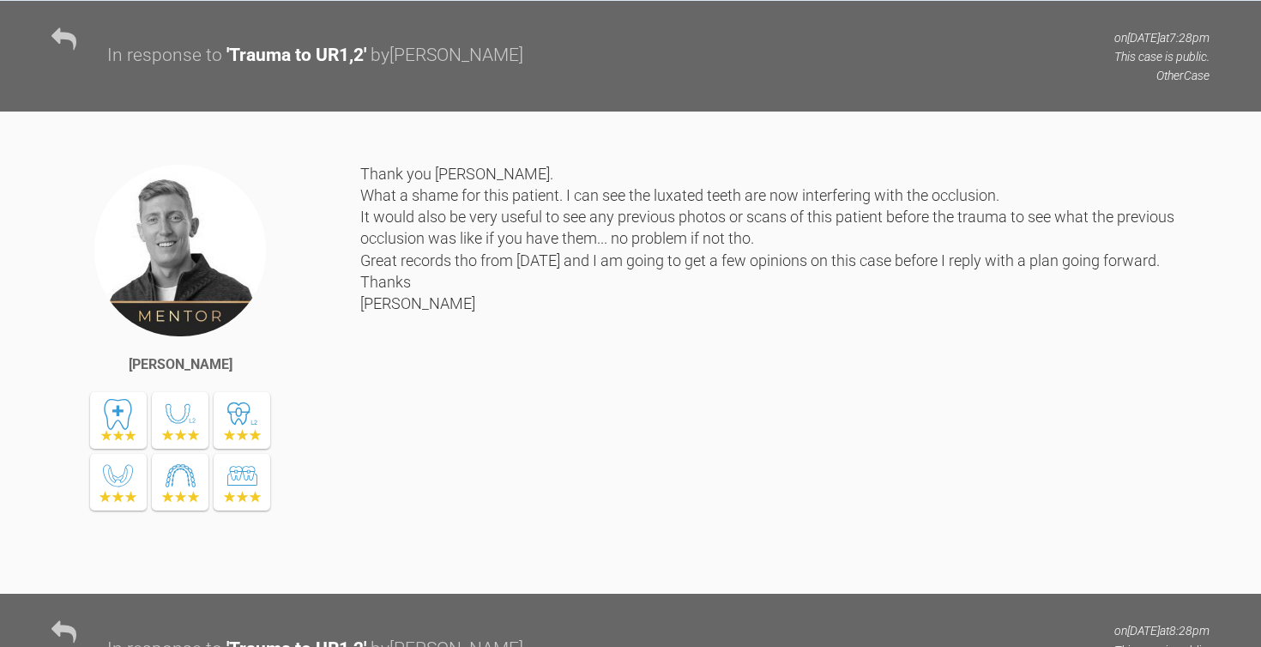
click at [69, 51] on icon at bounding box center [63, 39] width 25 height 25
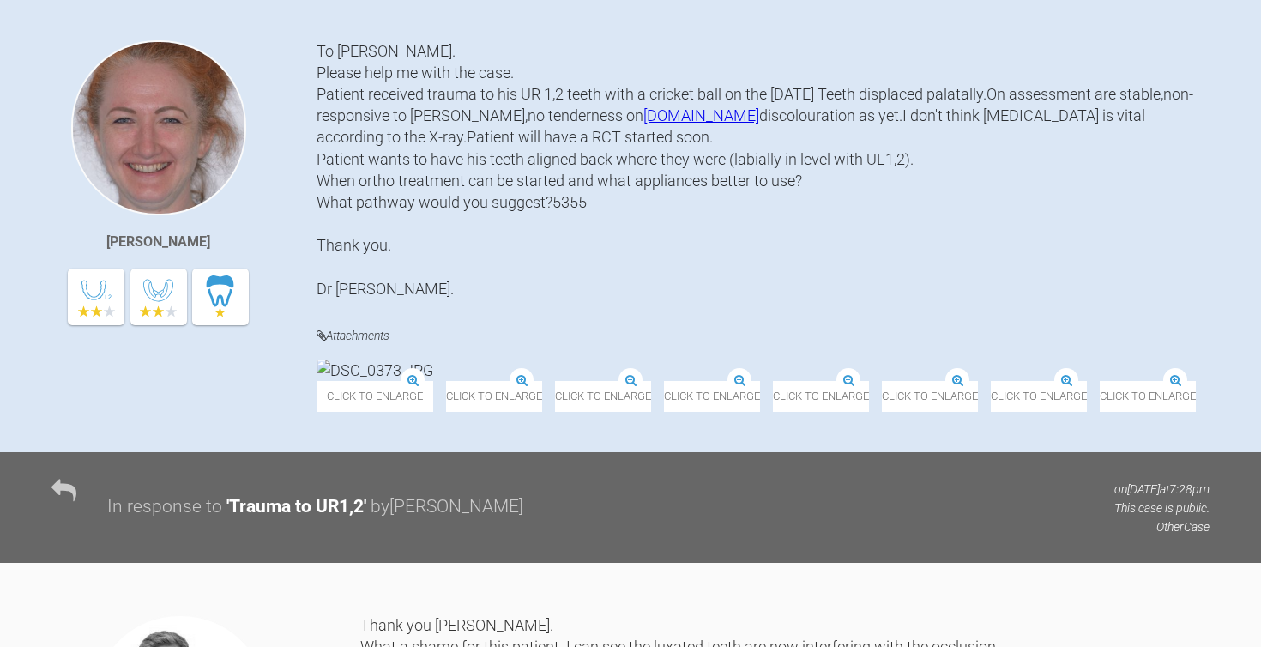
scroll to position [213, 0]
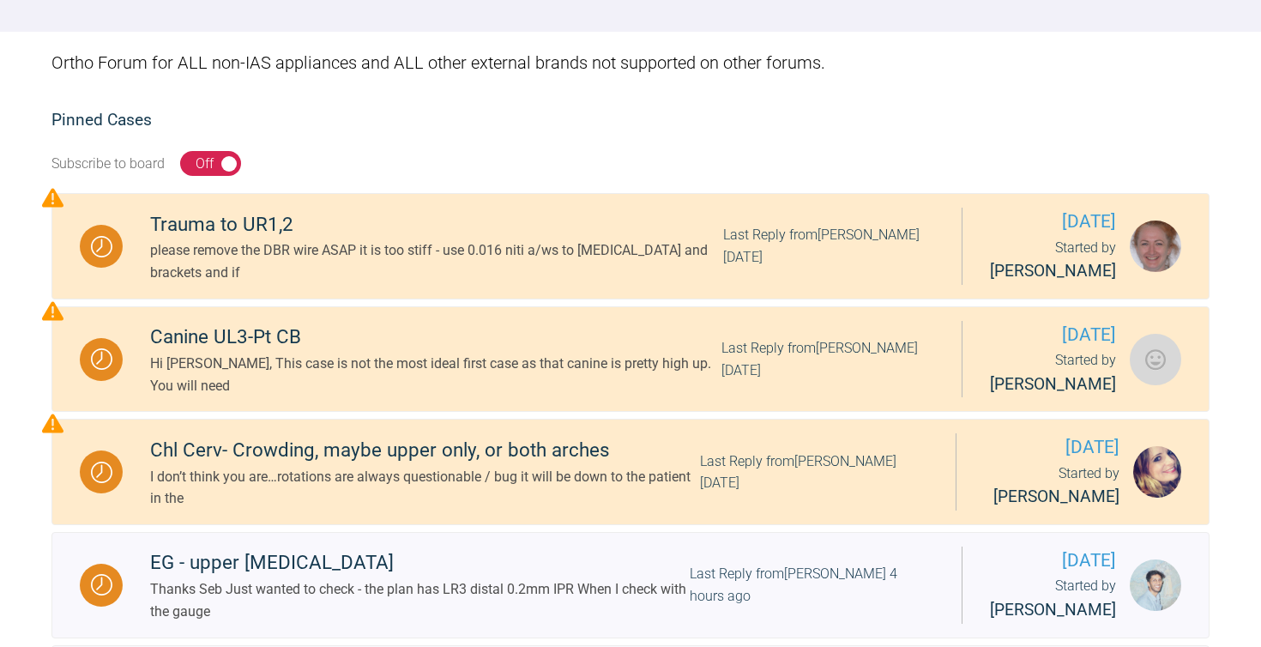
scroll to position [253, 0]
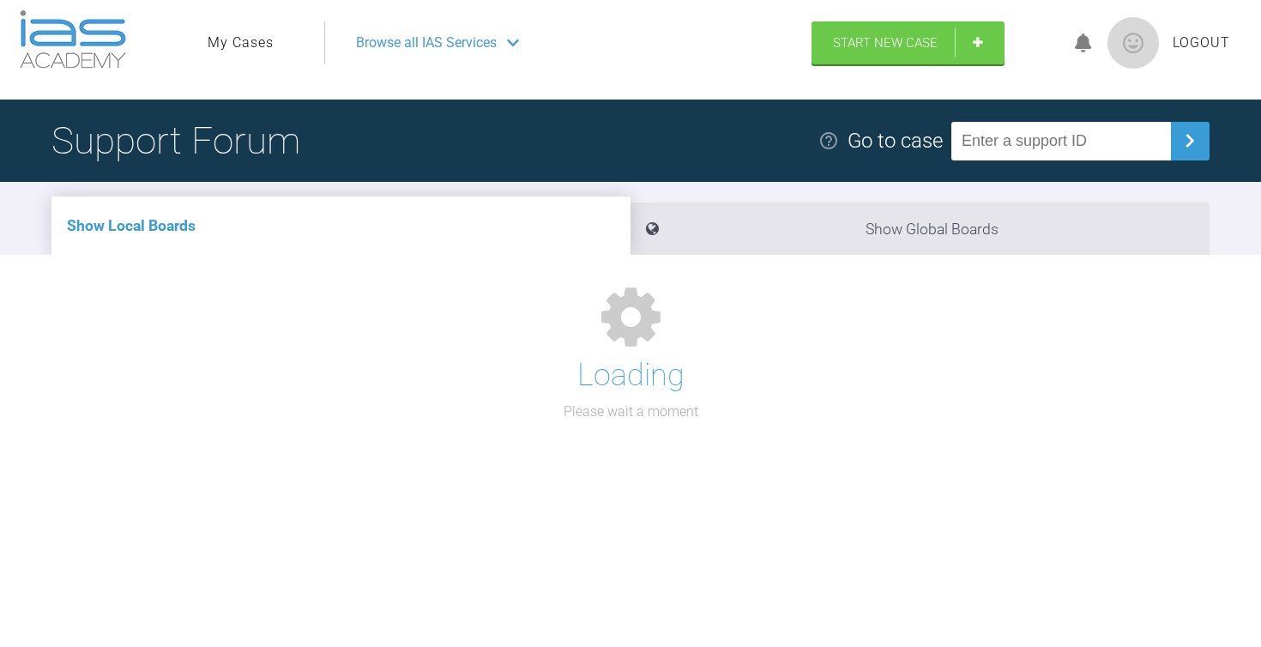
scroll to position [177, 0]
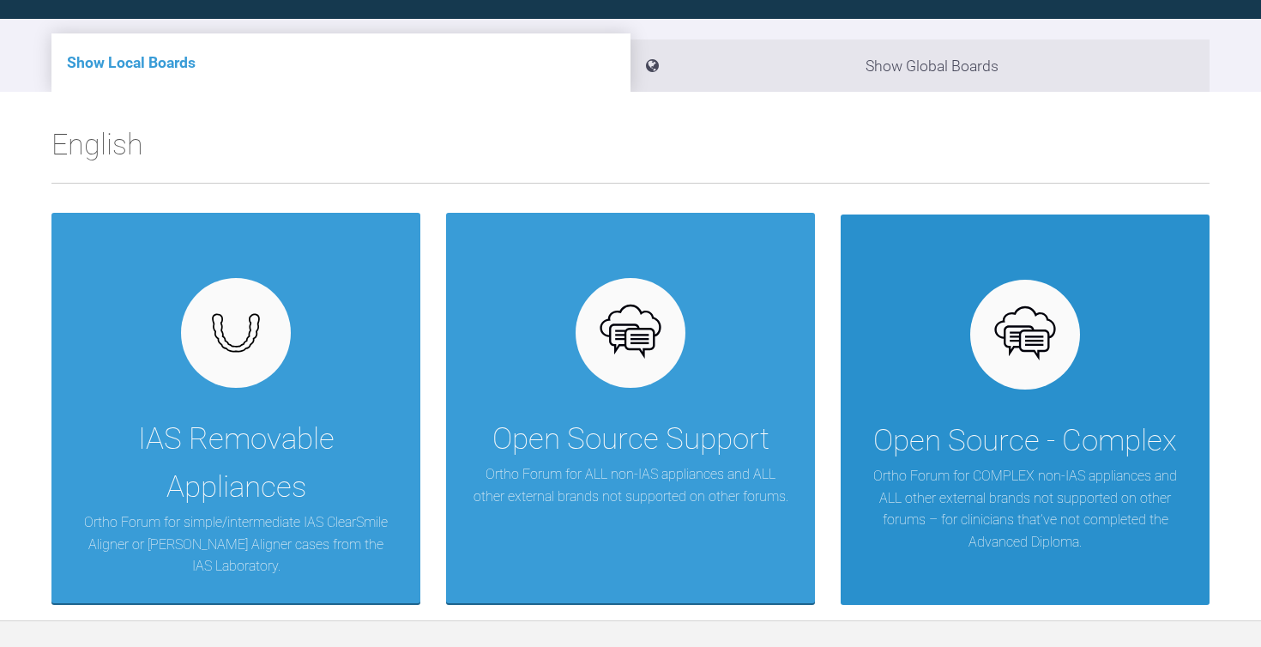
click at [976, 364] on div "Open Source - Complex Ortho Forum for COMPLEX non-IAS appliances and ALL other …" at bounding box center [1025, 410] width 369 height 390
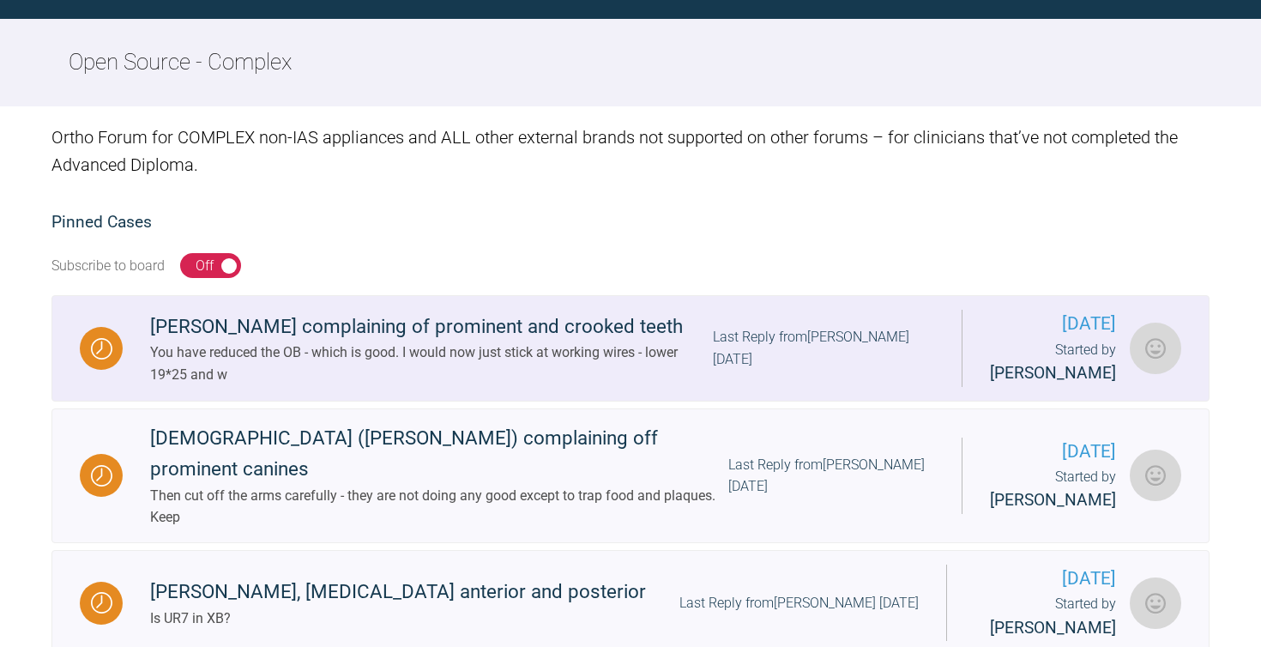
click at [385, 330] on div "Finn Sherd complaining of prominent and crooked teeth" at bounding box center [431, 326] width 563 height 31
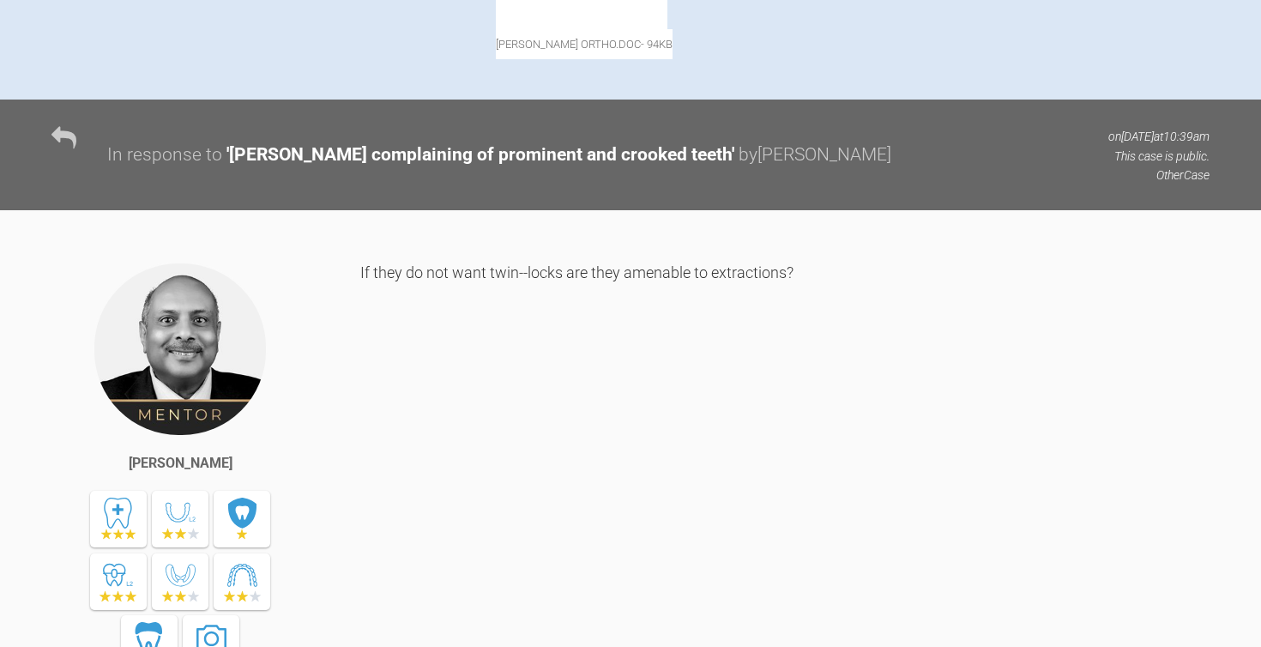
scroll to position [1527, 0]
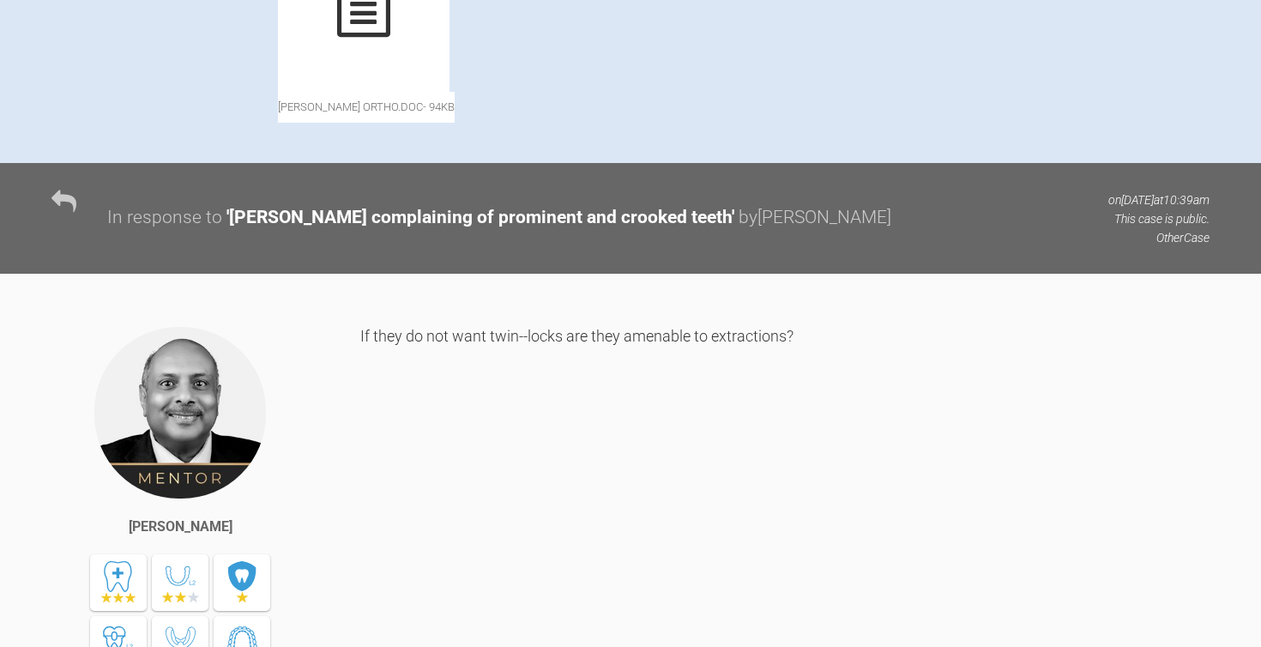
click at [348, 37] on icon at bounding box center [363, 6] width 53 height 62
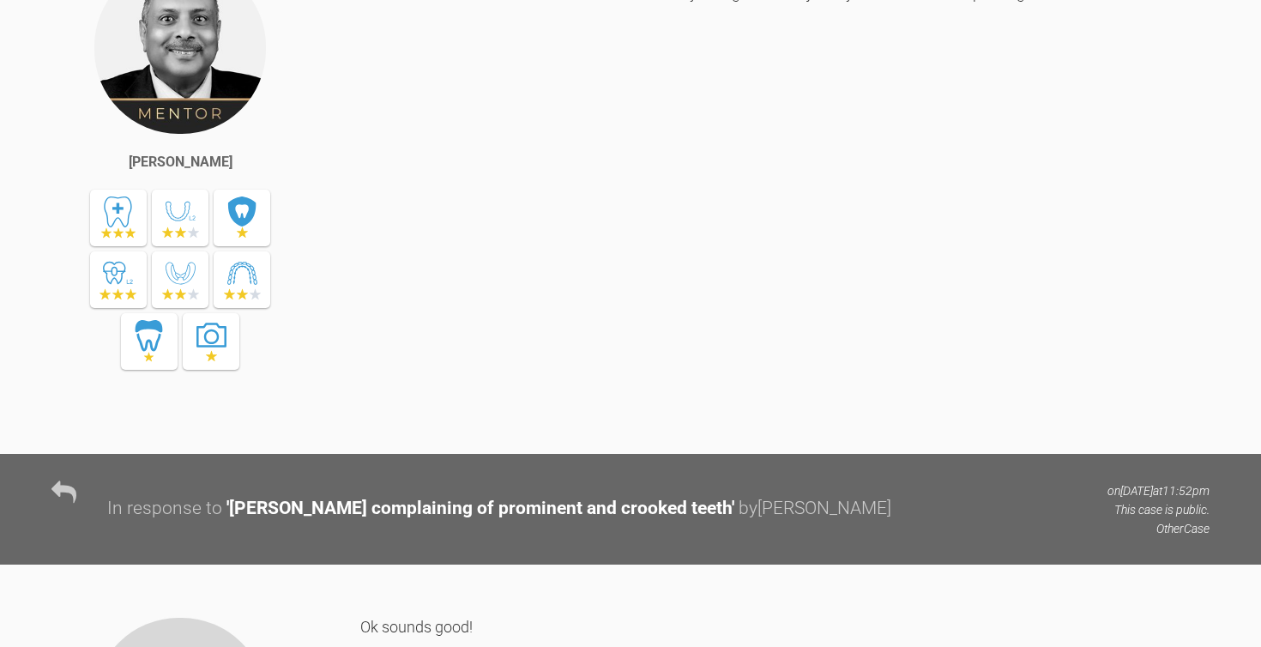
scroll to position [4872, 0]
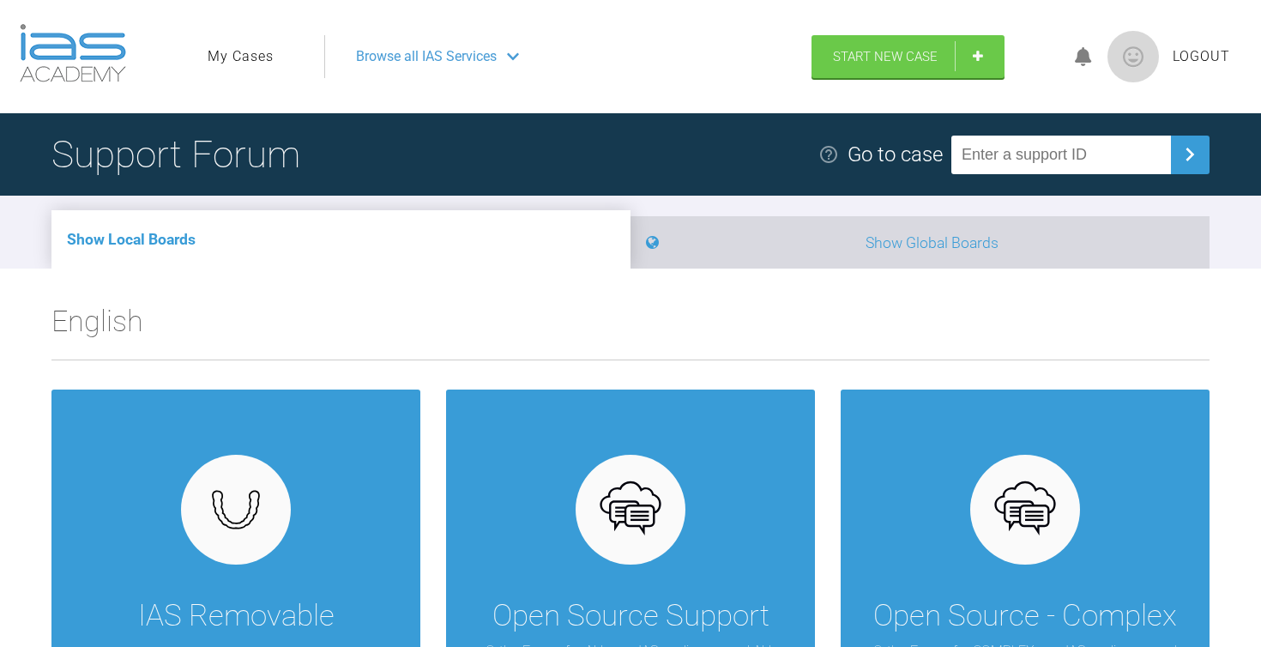
click at [859, 239] on li "Show Global Boards" at bounding box center [920, 242] width 579 height 52
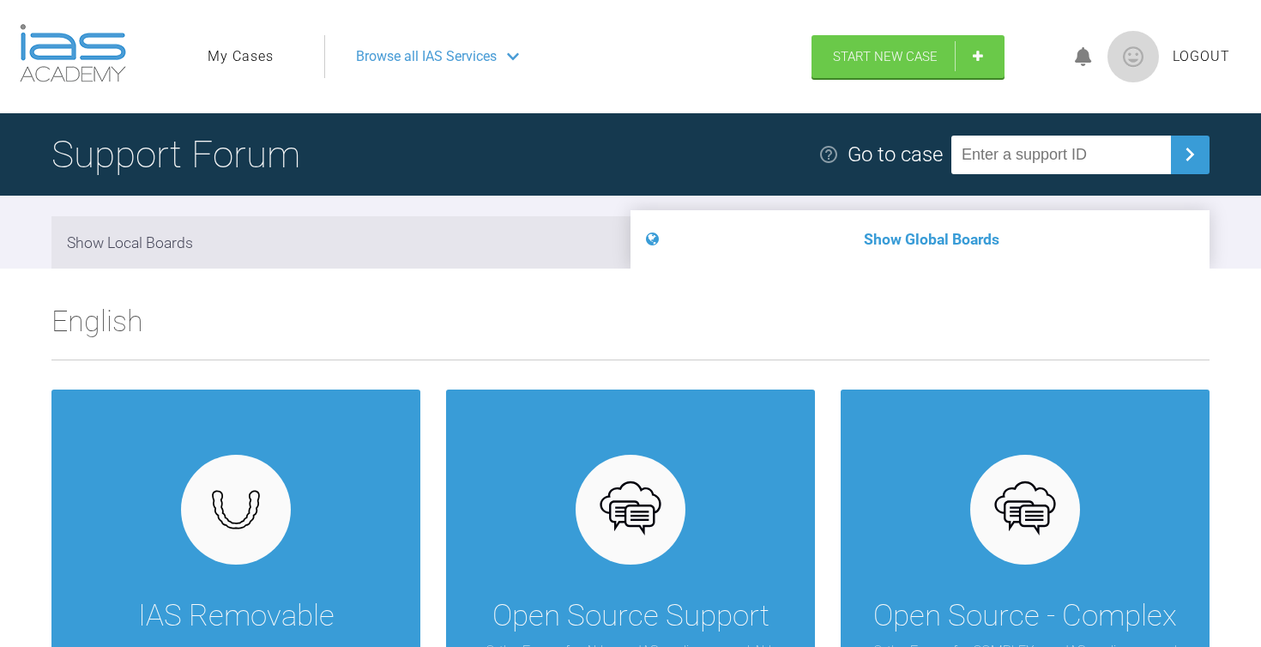
click at [863, 46] on link "Start New Case" at bounding box center [908, 58] width 193 height 43
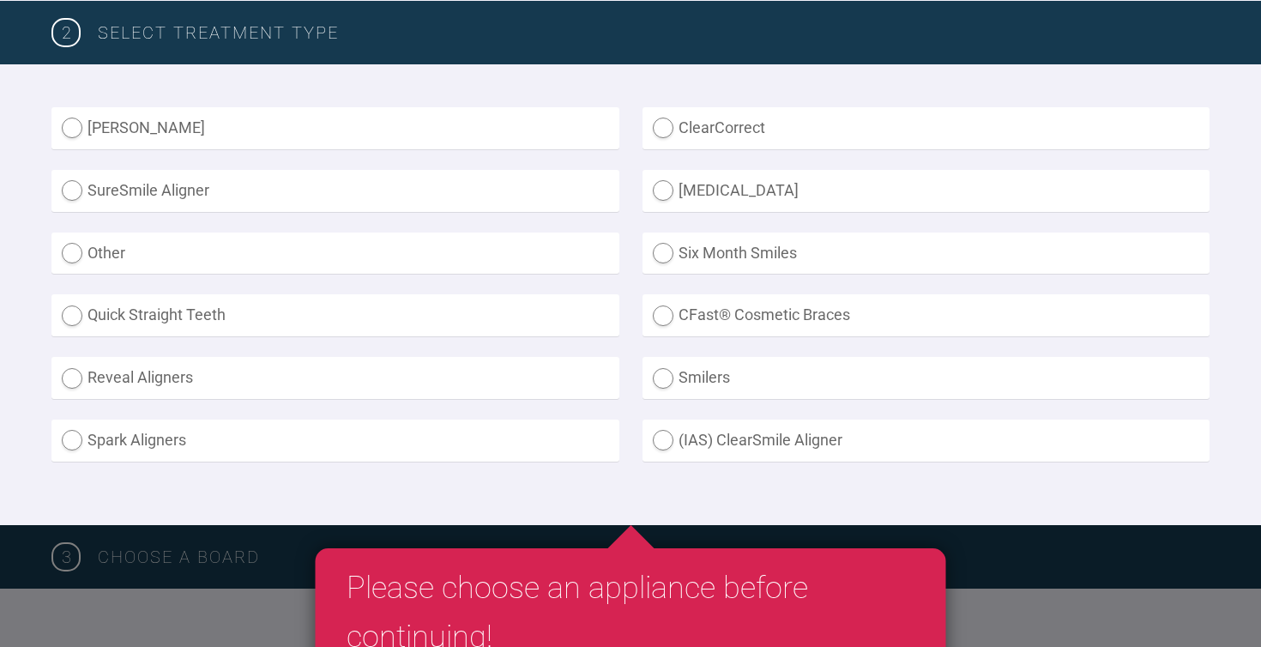
scroll to position [446, 0]
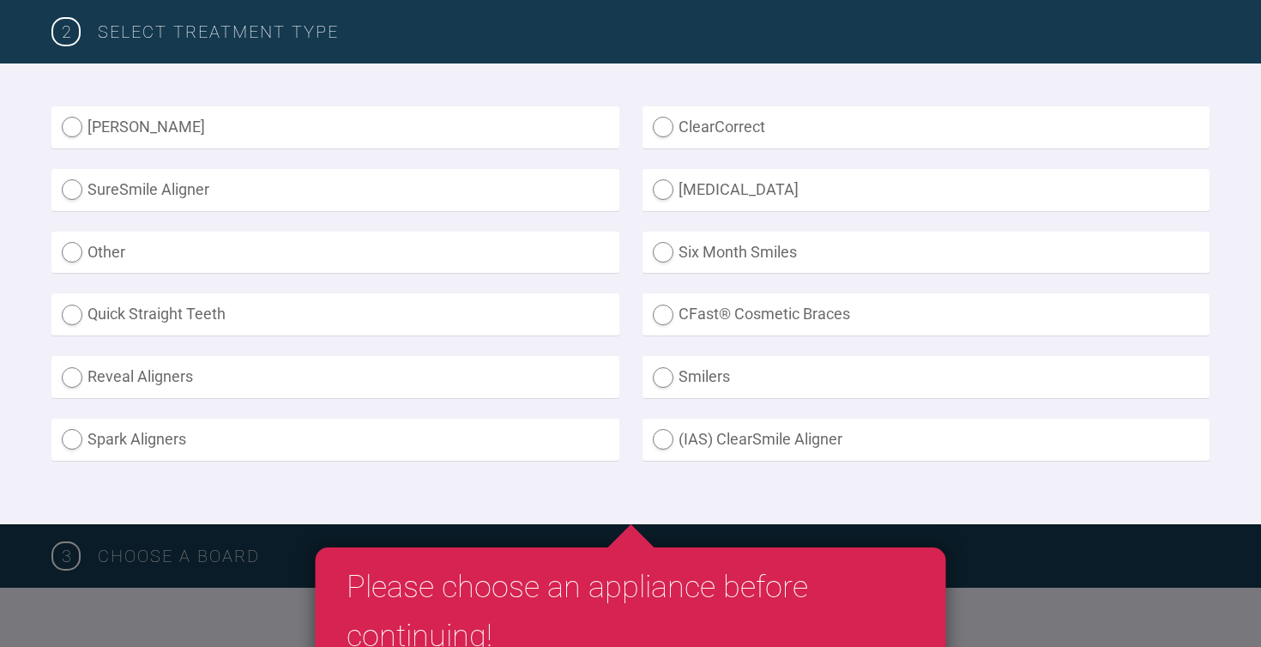
click at [698, 132] on label "ClearCorrect" at bounding box center [927, 127] width 568 height 42
radio input "true"
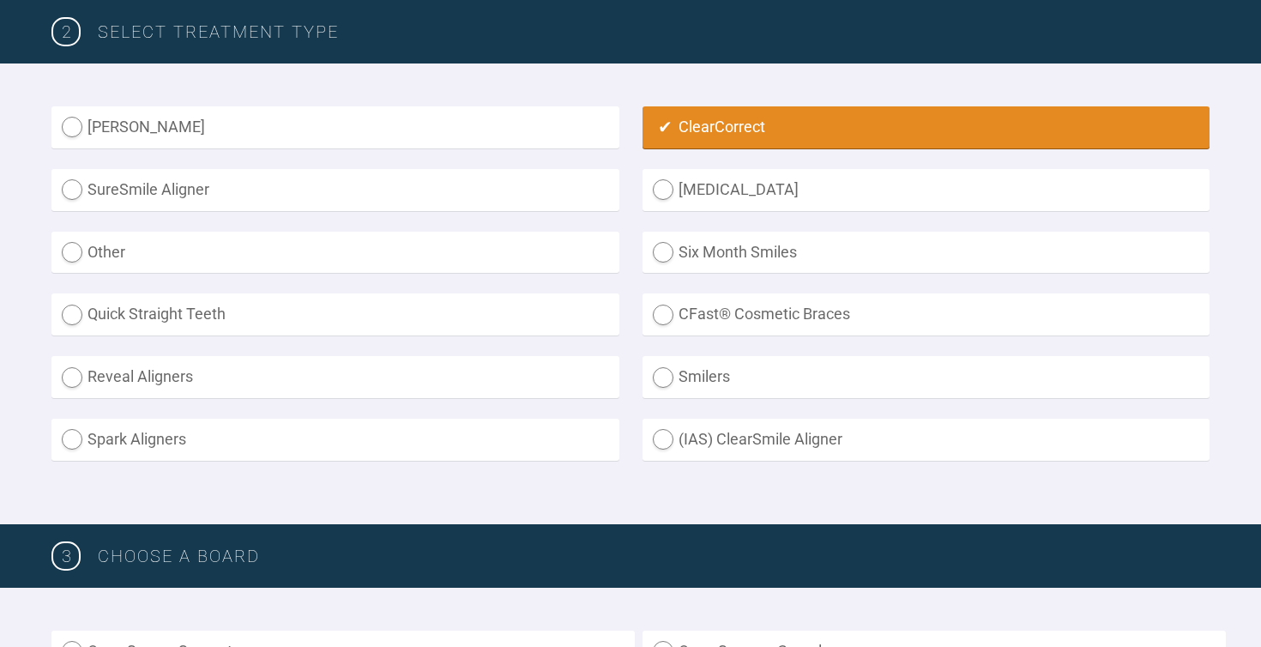
scroll to position [933, 0]
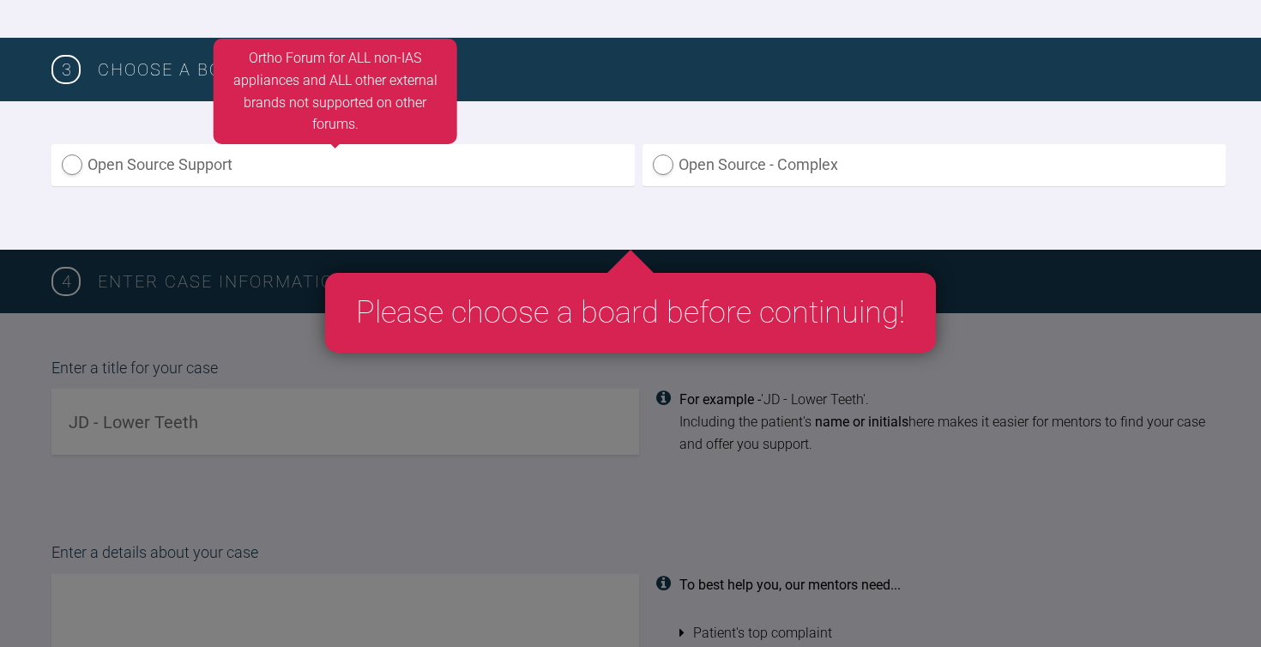
click at [186, 163] on label "Open Source Support" at bounding box center [342, 165] width 583 height 42
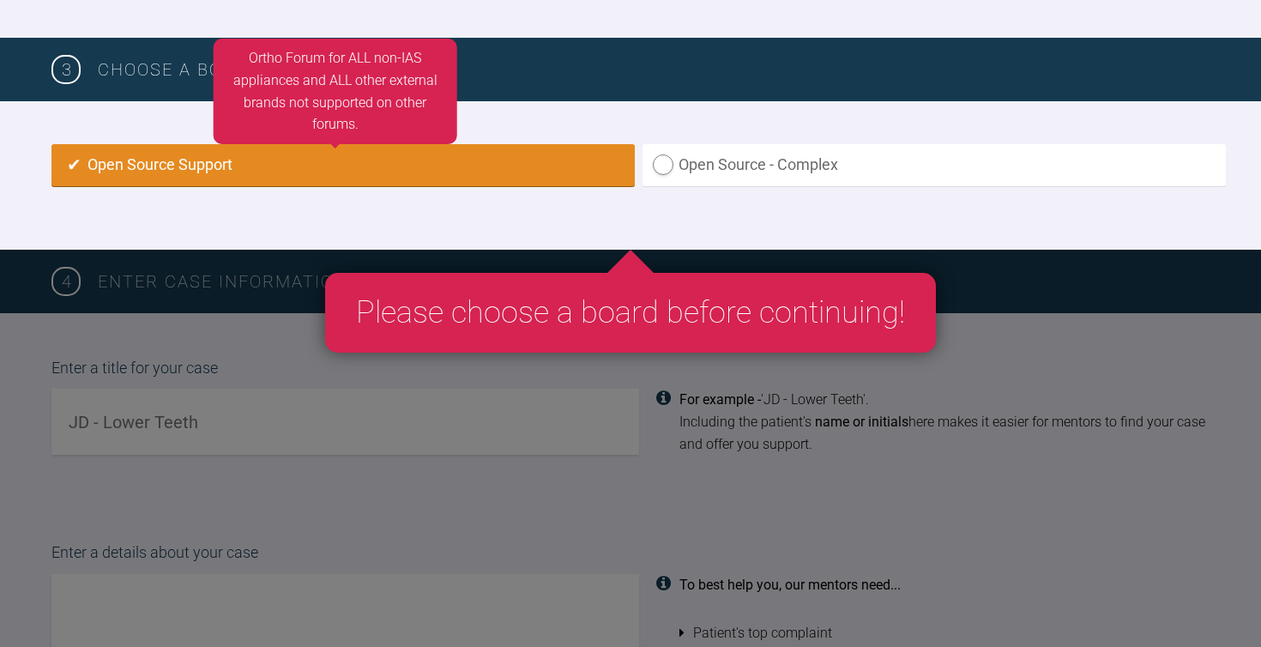
radio input "true"
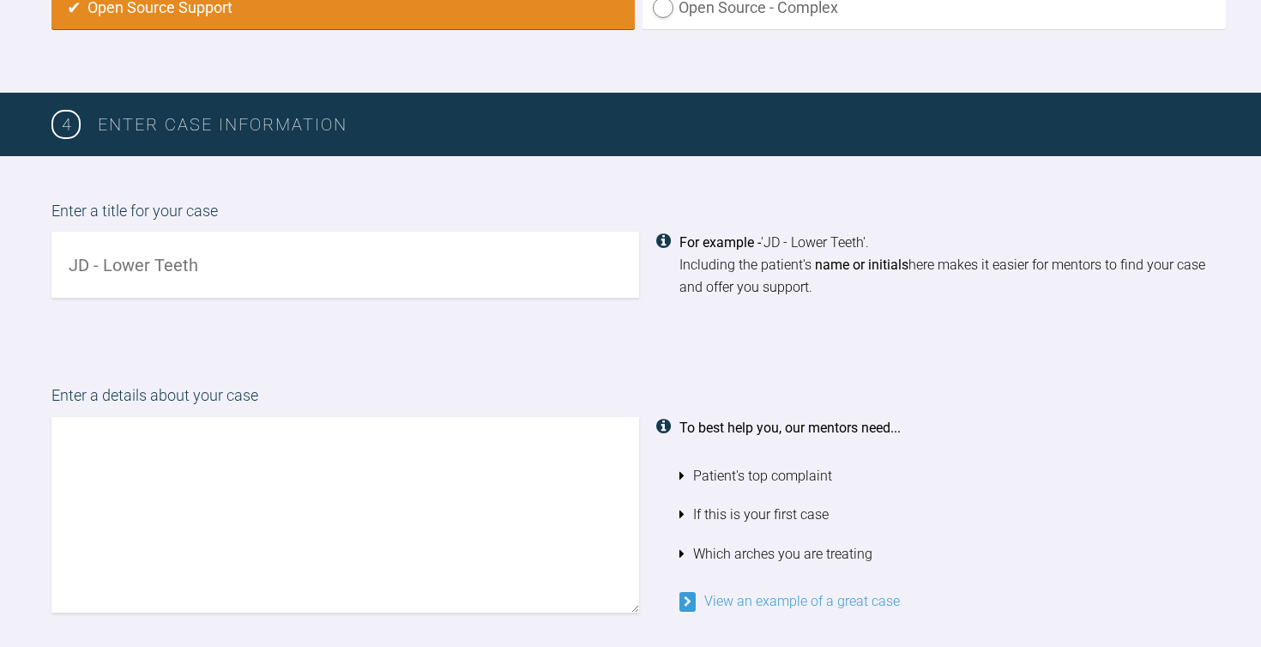
scroll to position [1091, 0]
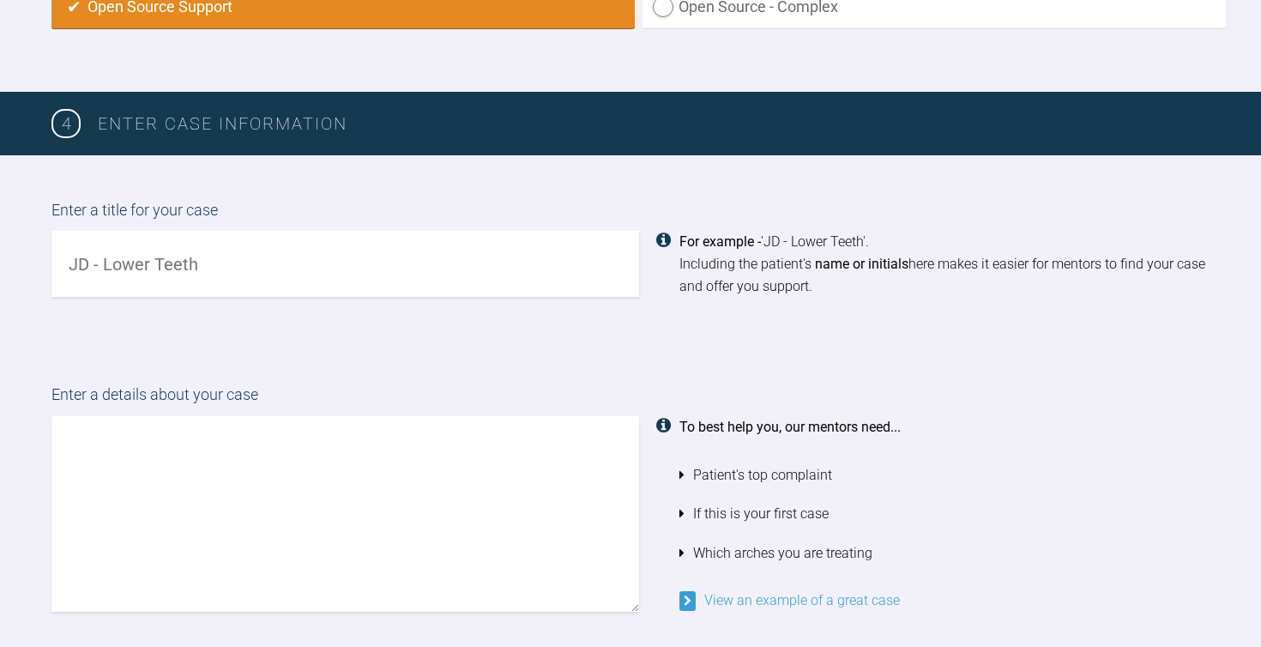
click at [231, 258] on input "text" at bounding box center [345, 264] width 588 height 66
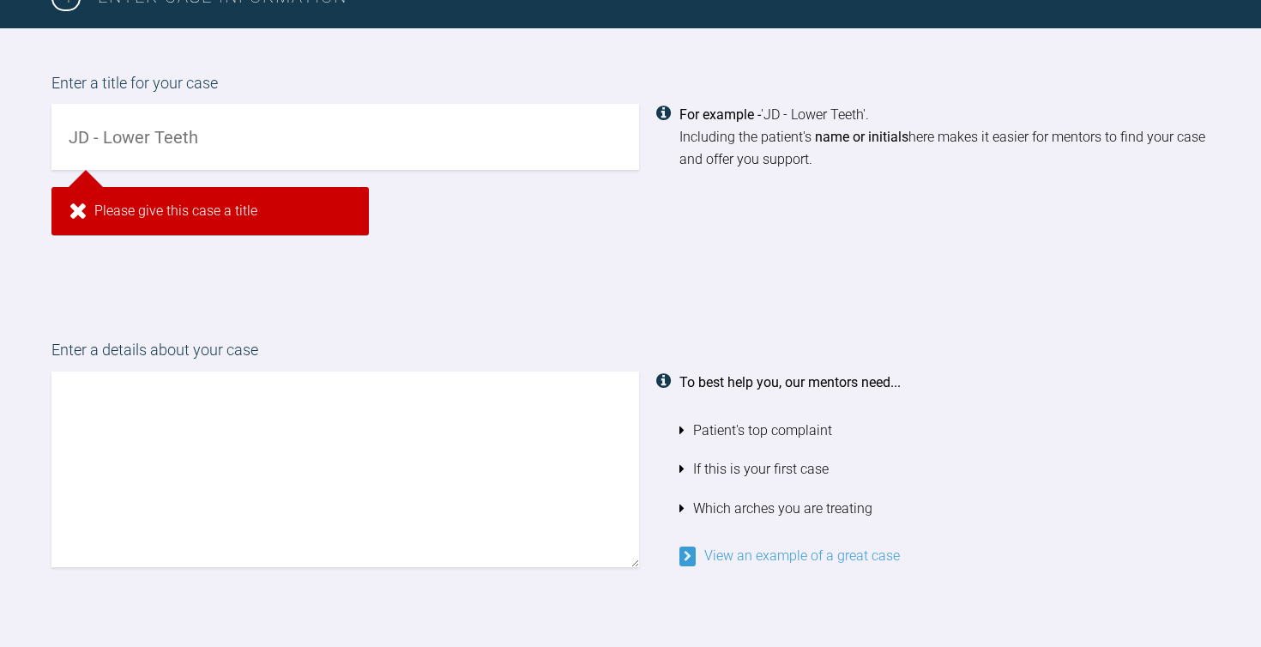
scroll to position [1397, 0]
